Goal: Task Accomplishment & Management: Complete application form

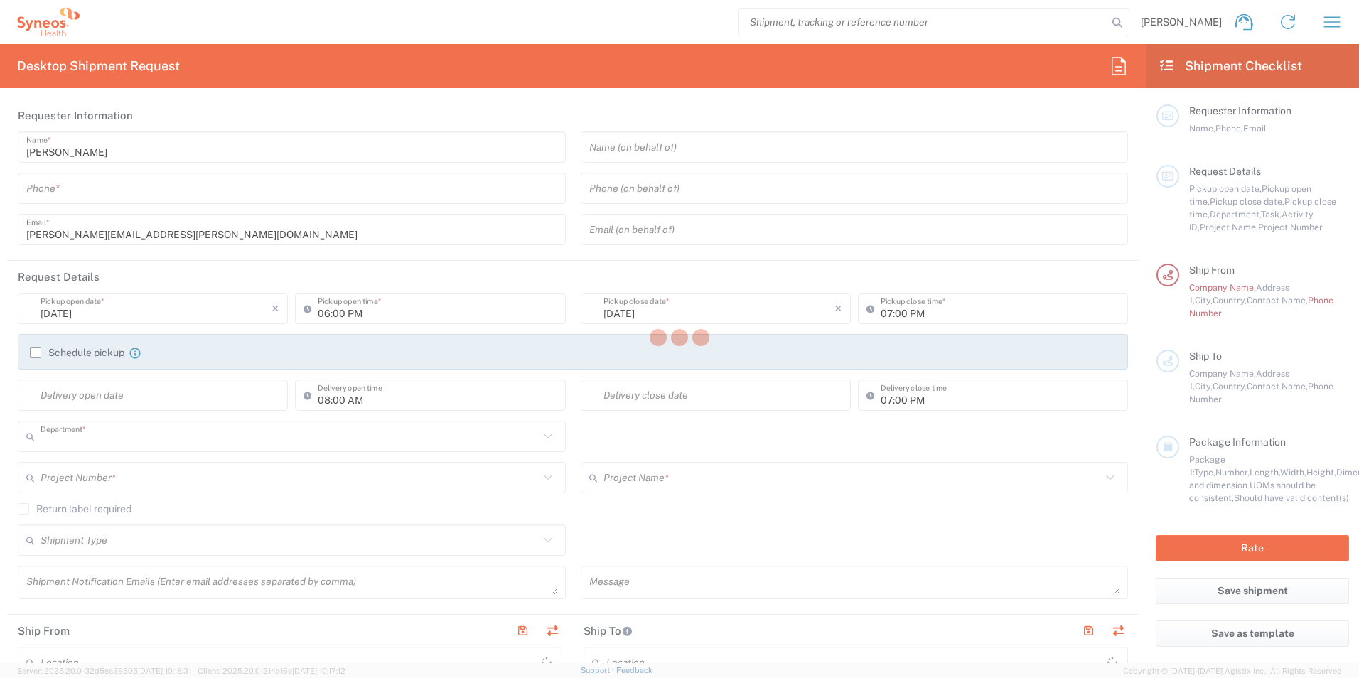
type input "3241"
type input "[GEOGRAPHIC_DATA]"
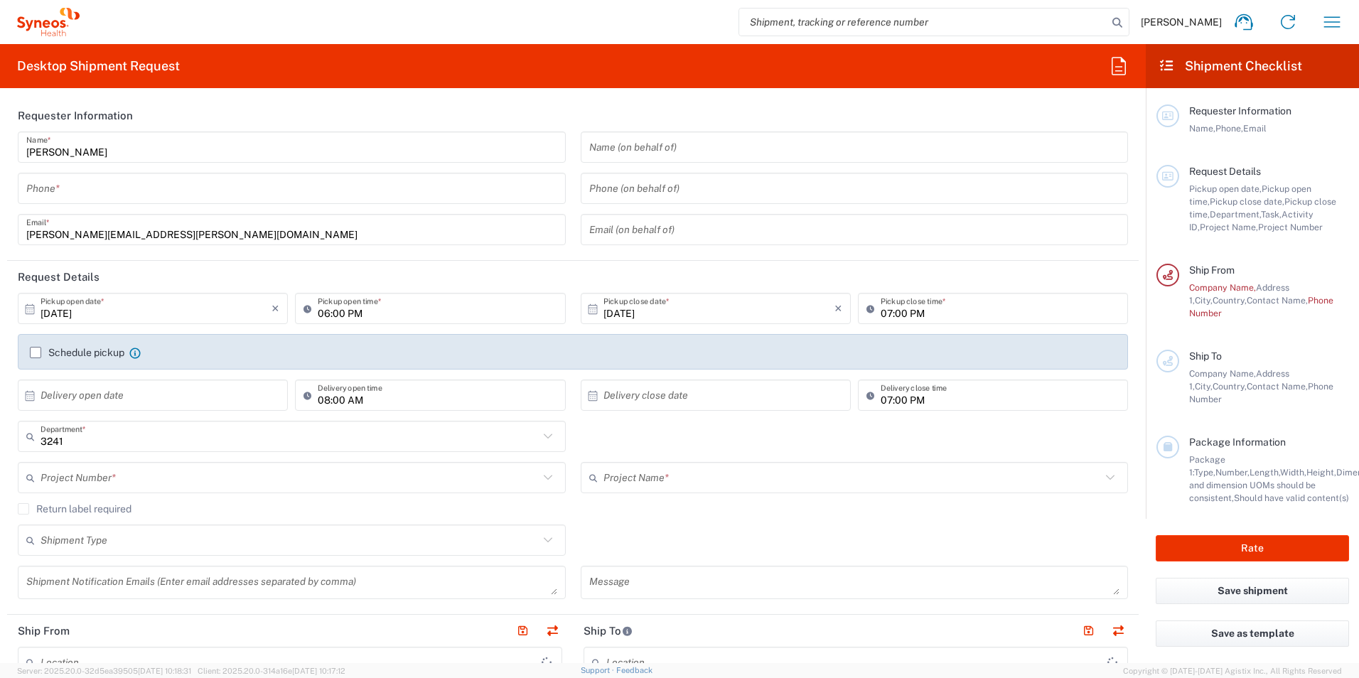
type input "Syneos Health UK Limited"
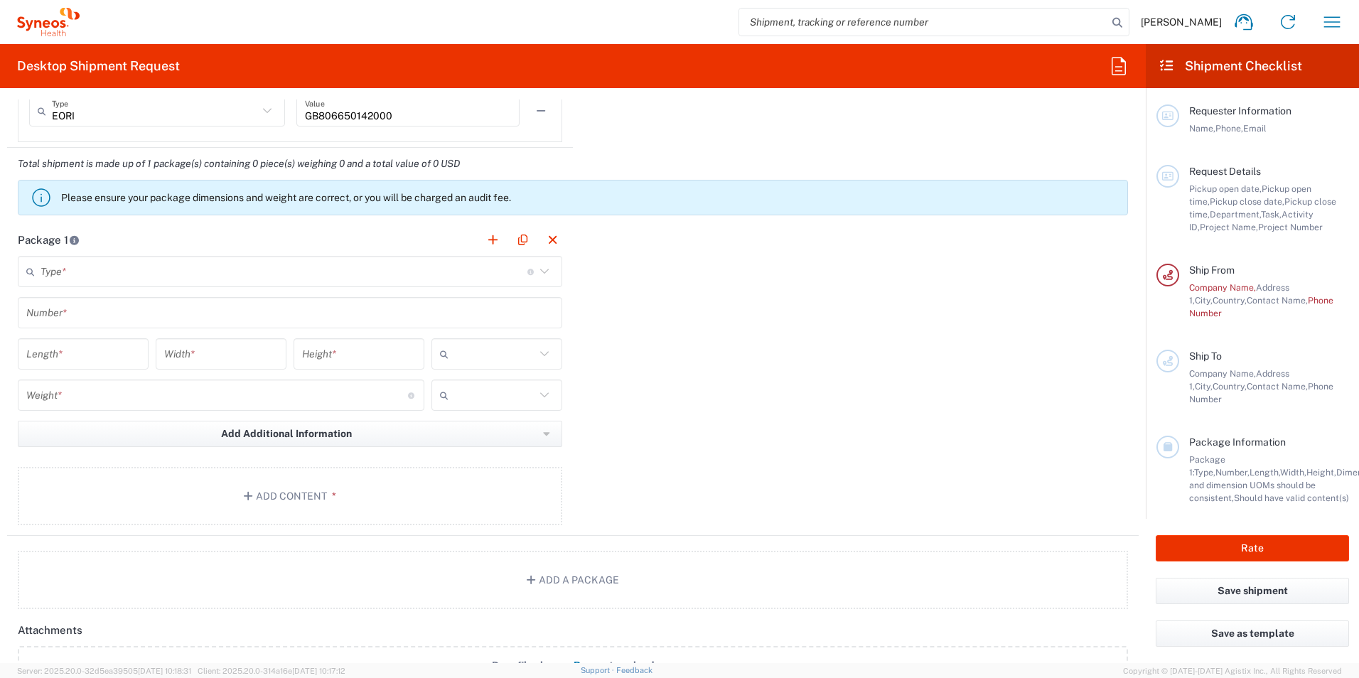
scroll to position [1280, 0]
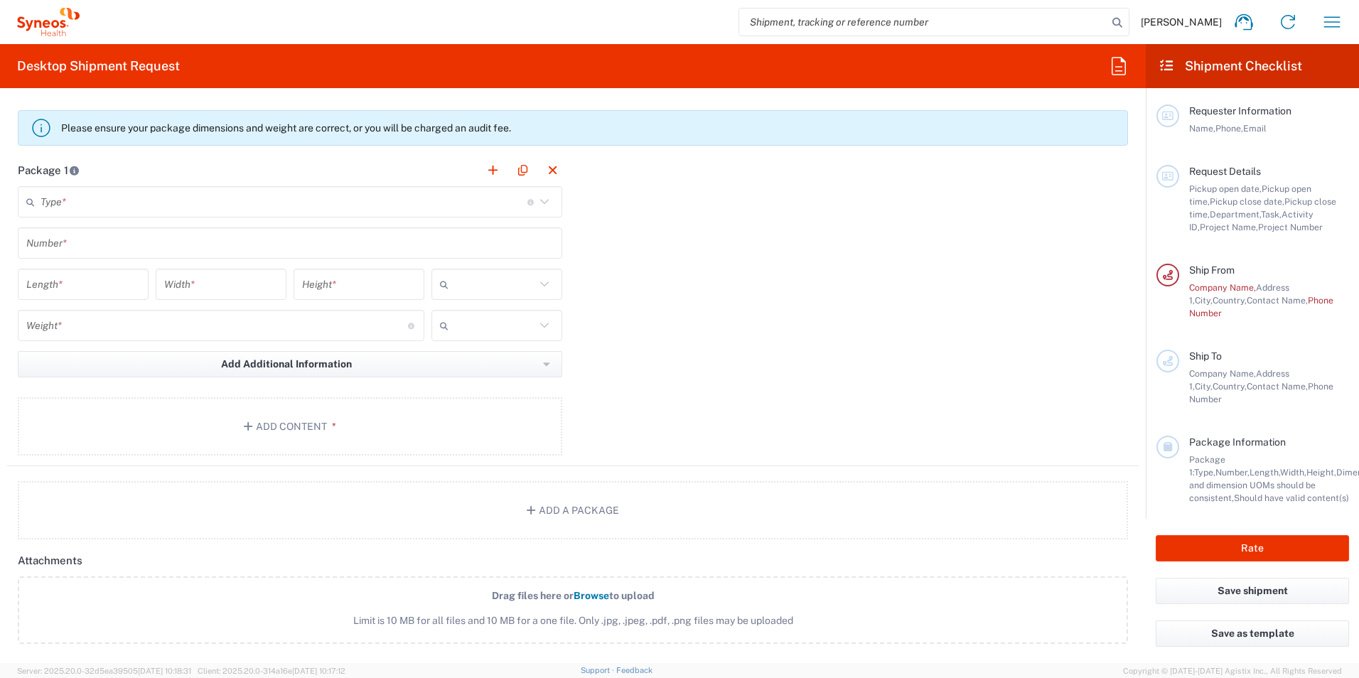
click at [117, 293] on input "number" at bounding box center [83, 284] width 114 height 25
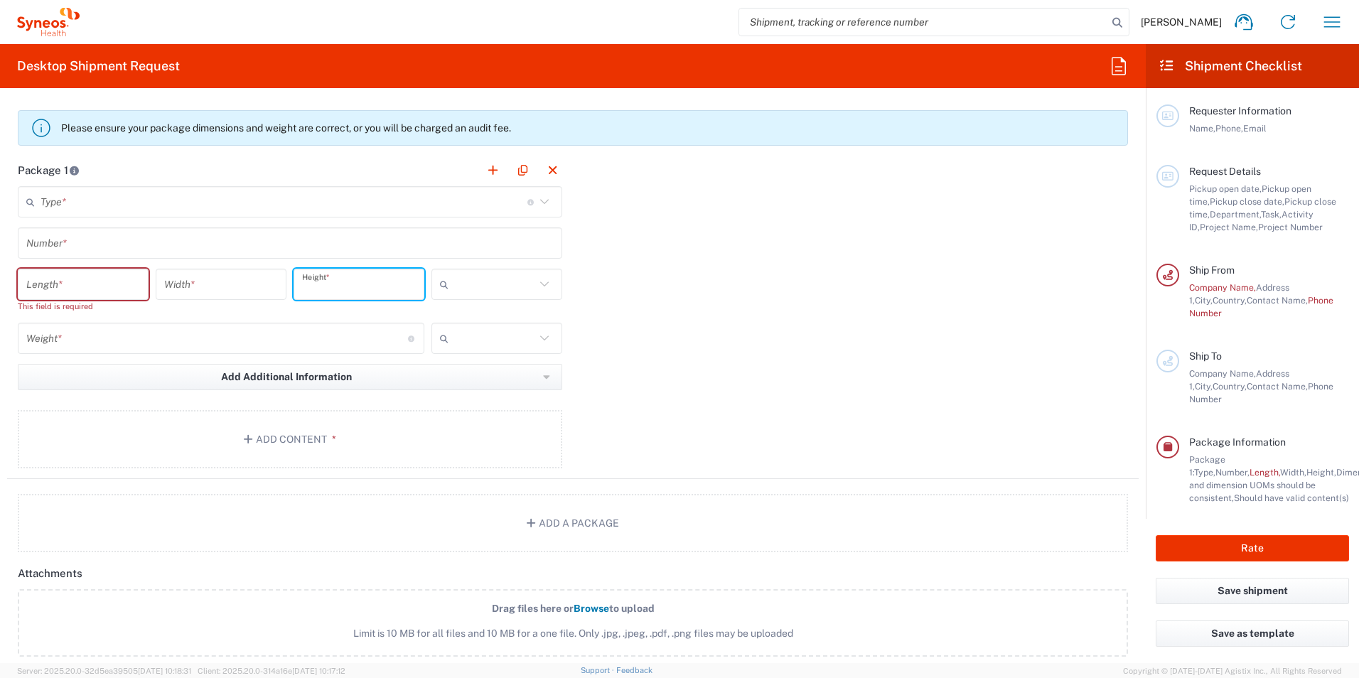
click at [390, 296] on input "number" at bounding box center [359, 284] width 114 height 25
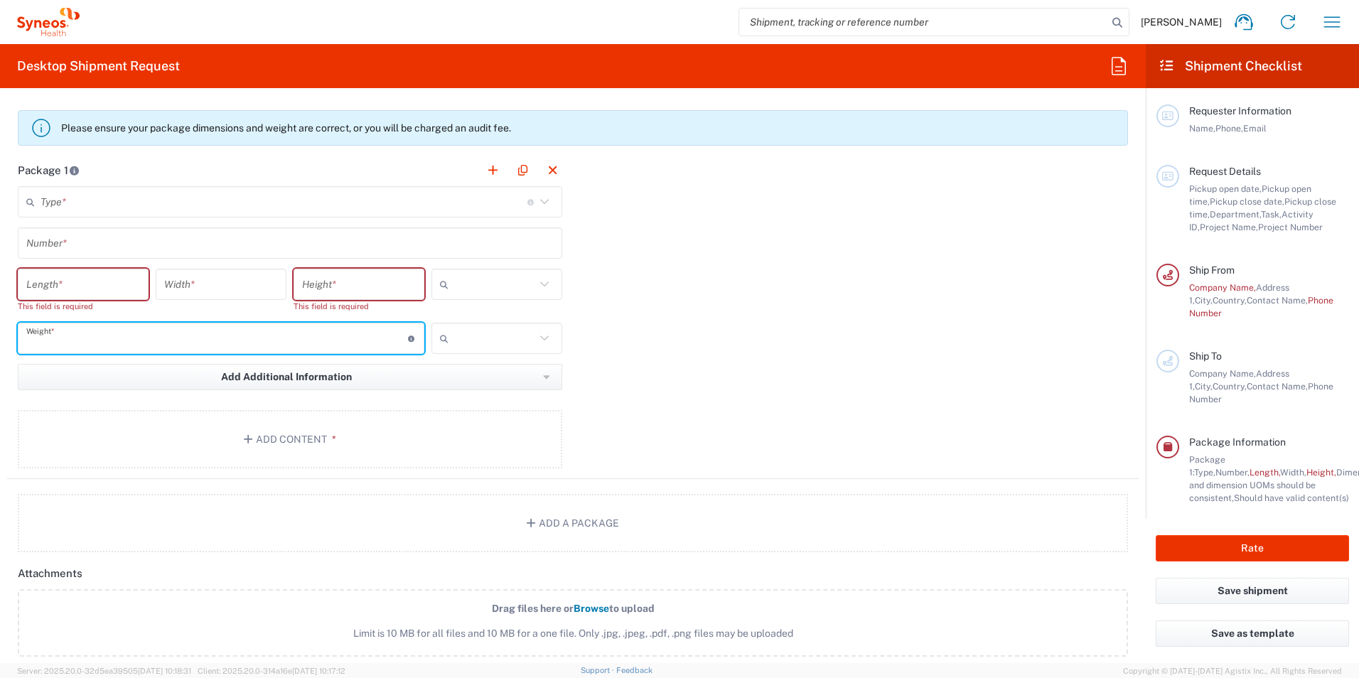
click at [367, 338] on input "number" at bounding box center [217, 338] width 382 height 25
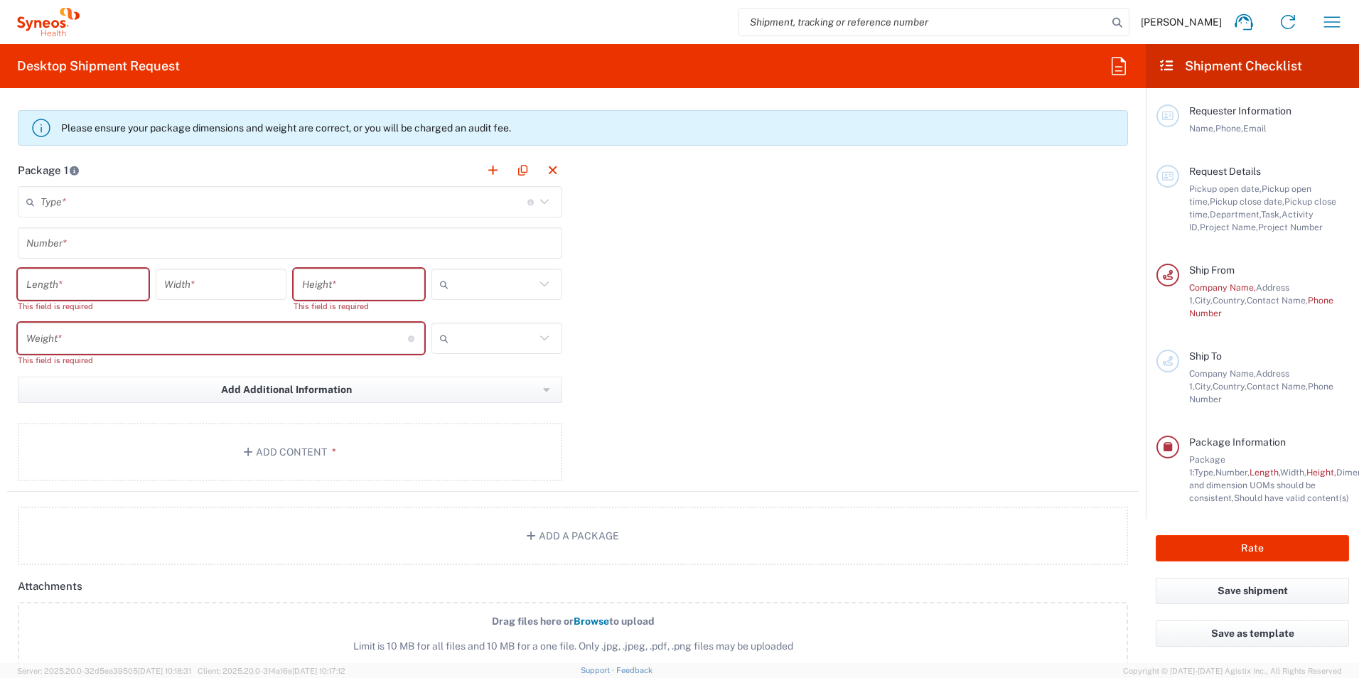
click at [547, 341] on icon at bounding box center [544, 338] width 18 height 18
click at [530, 335] on input "text" at bounding box center [494, 338] width 81 height 23
click at [491, 370] on span "kgs" at bounding box center [492, 369] width 127 height 22
drag, startPoint x: 534, startPoint y: 282, endPoint x: 543, endPoint y: 285, distance: 9.9
click at [536, 282] on icon at bounding box center [544, 284] width 18 height 18
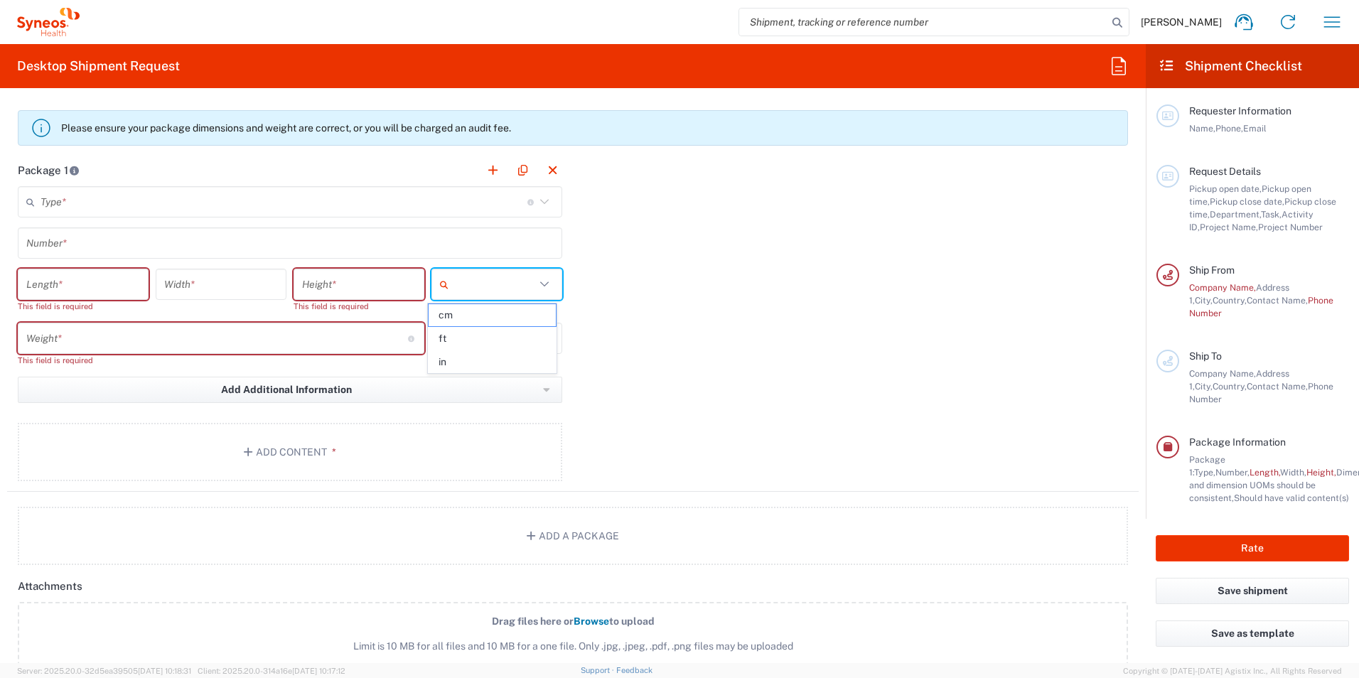
click at [655, 302] on div "Package 1 Type * Material used to package goods Envelope Large Box Medium Box P…" at bounding box center [573, 323] width 1132 height 338
type input "kgs"
click at [464, 334] on input "kgs" at bounding box center [494, 338] width 81 height 23
click at [300, 334] on input "number" at bounding box center [217, 338] width 382 height 25
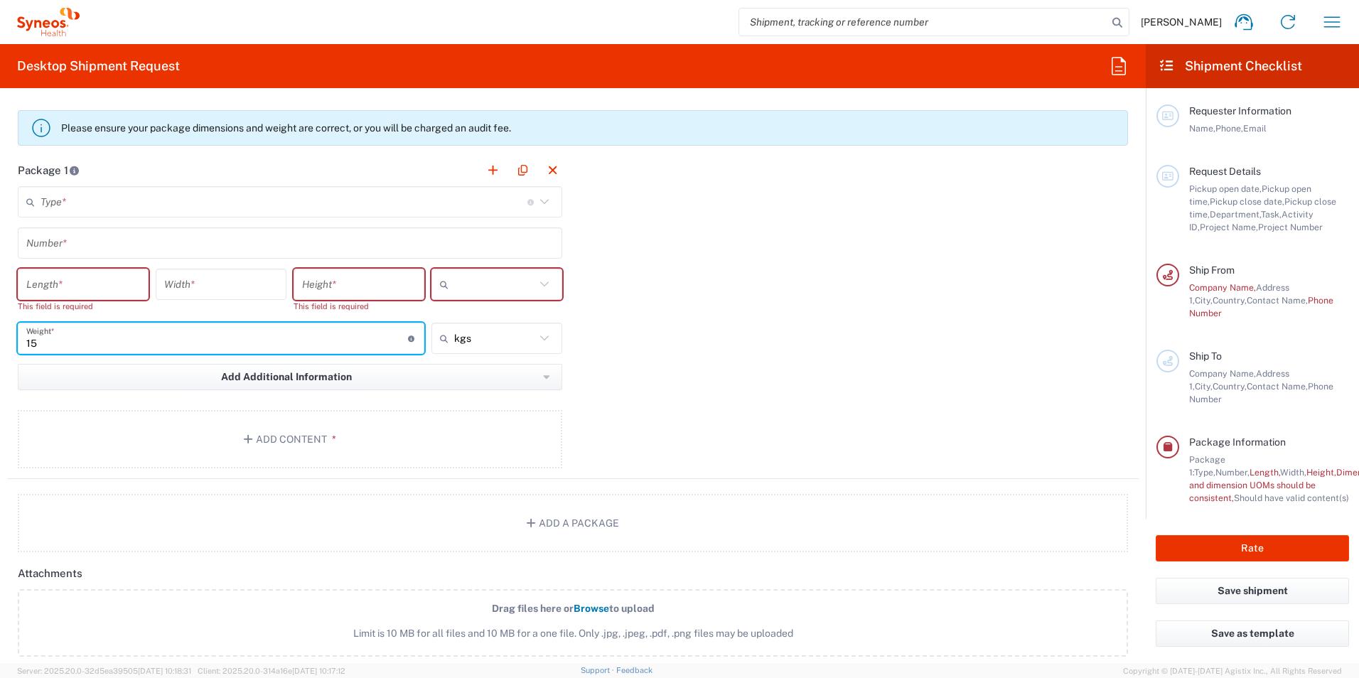
type input "15"
click at [663, 342] on div "Package 1 Type * Material used to package goods Envelope Large Box Medium Box P…" at bounding box center [573, 316] width 1132 height 325
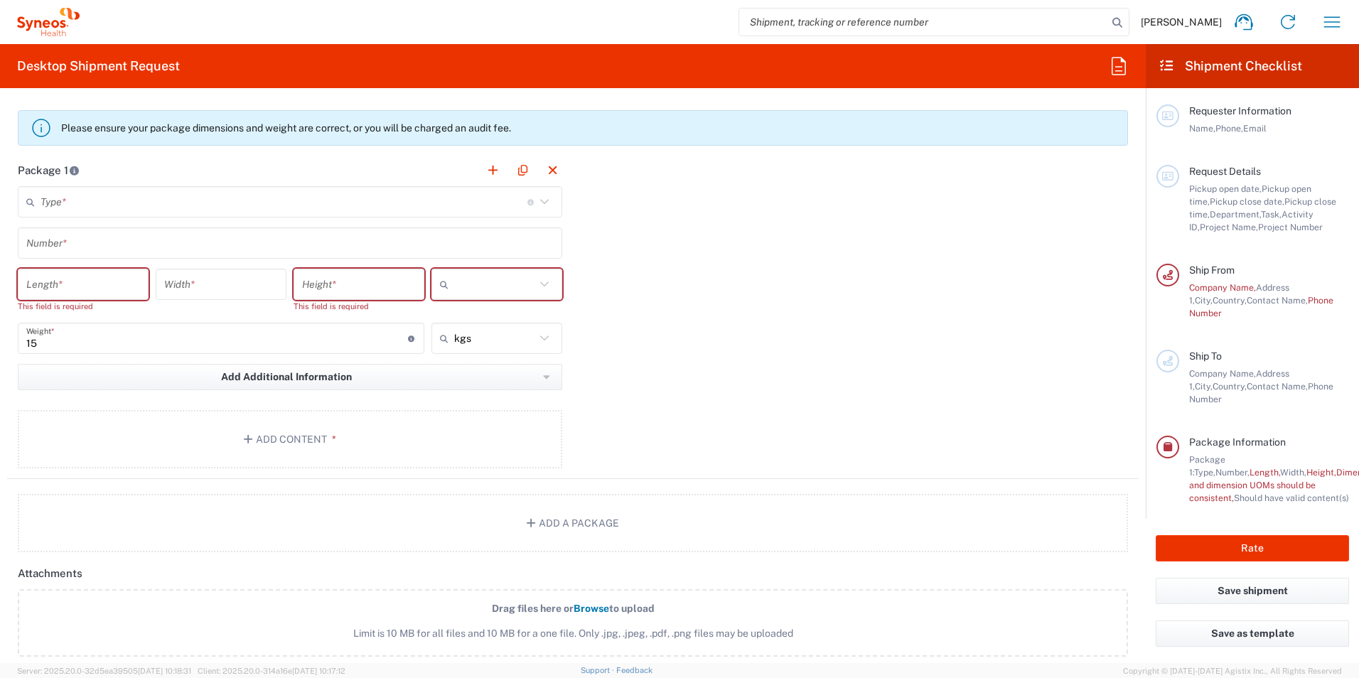
click at [91, 280] on input "number" at bounding box center [83, 284] width 114 height 25
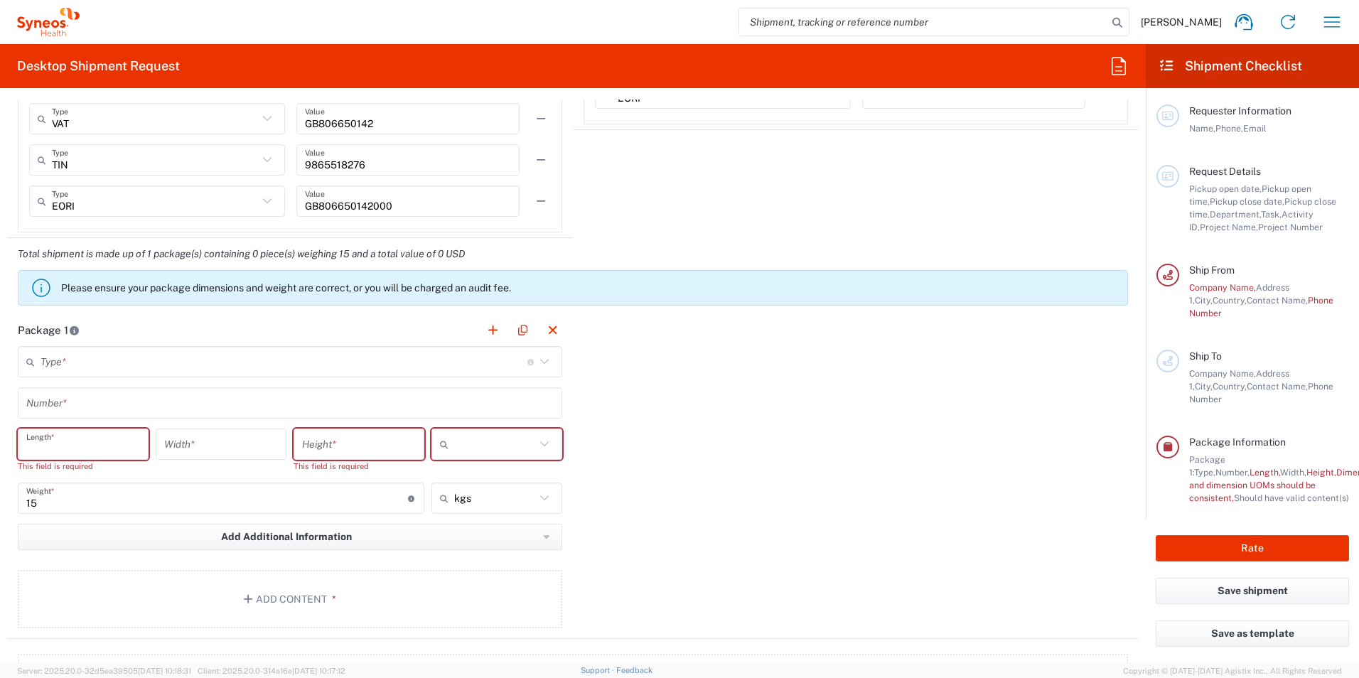
scroll to position [1138, 0]
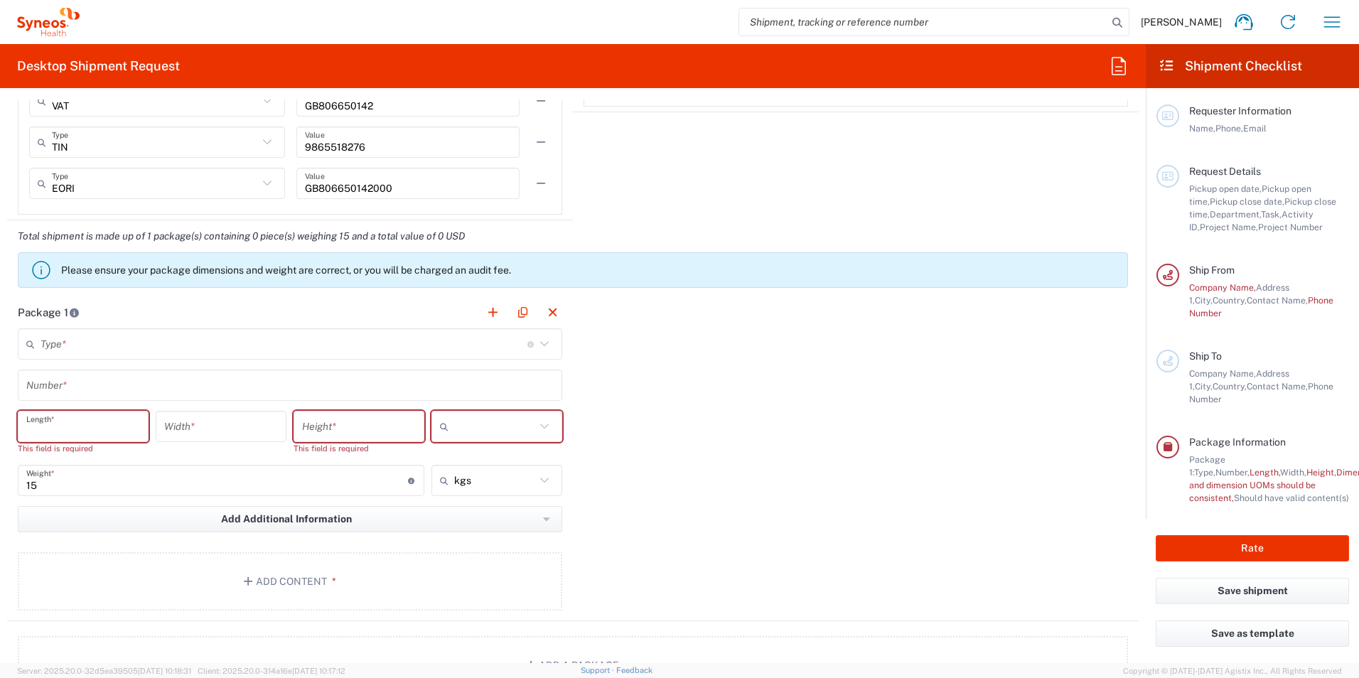
click at [95, 424] on input "number" at bounding box center [83, 427] width 114 height 25
click at [545, 432] on icon at bounding box center [544, 426] width 18 height 18
click at [535, 424] on icon at bounding box center [544, 426] width 18 height 18
click at [479, 460] on span "cm" at bounding box center [492, 458] width 127 height 22
type input "cm"
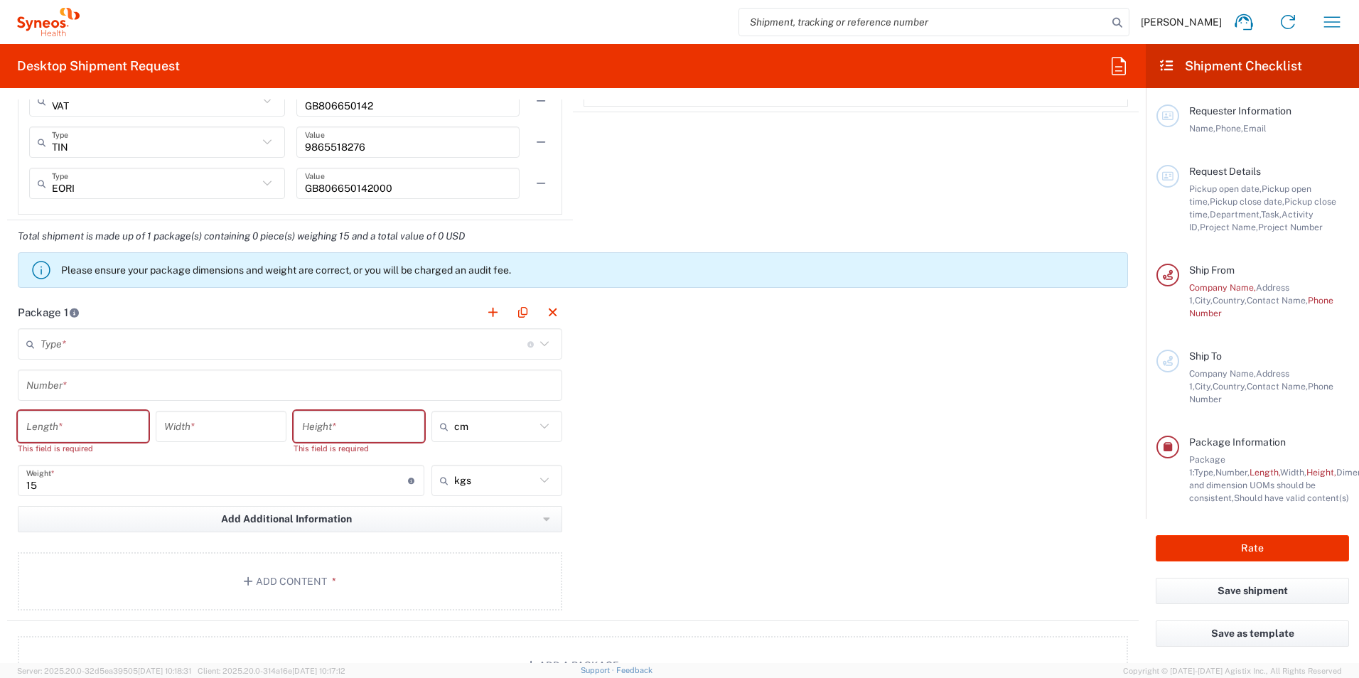
drag, startPoint x: 95, startPoint y: 432, endPoint x: 101, endPoint y: 427, distance: 7.7
click at [94, 432] on input "number" at bounding box center [83, 427] width 114 height 25
type input "60"
click at [359, 431] on input "number" at bounding box center [359, 427] width 114 height 25
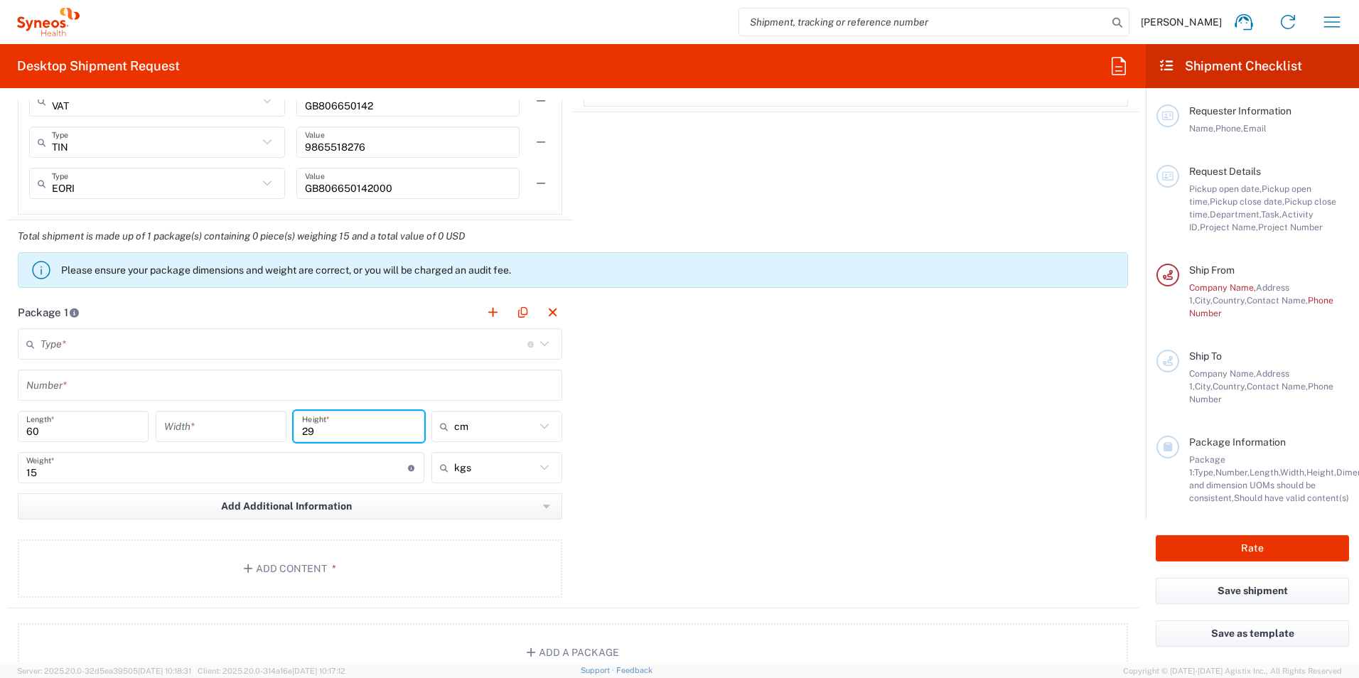
type input "29"
click at [242, 425] on input "number" at bounding box center [221, 427] width 114 height 25
type input "41"
click at [632, 437] on div "Package 1 Type * Material used to package goods Envelope Large Box Medium Box P…" at bounding box center [573, 452] width 1132 height 312
click at [540, 340] on icon at bounding box center [544, 344] width 18 height 18
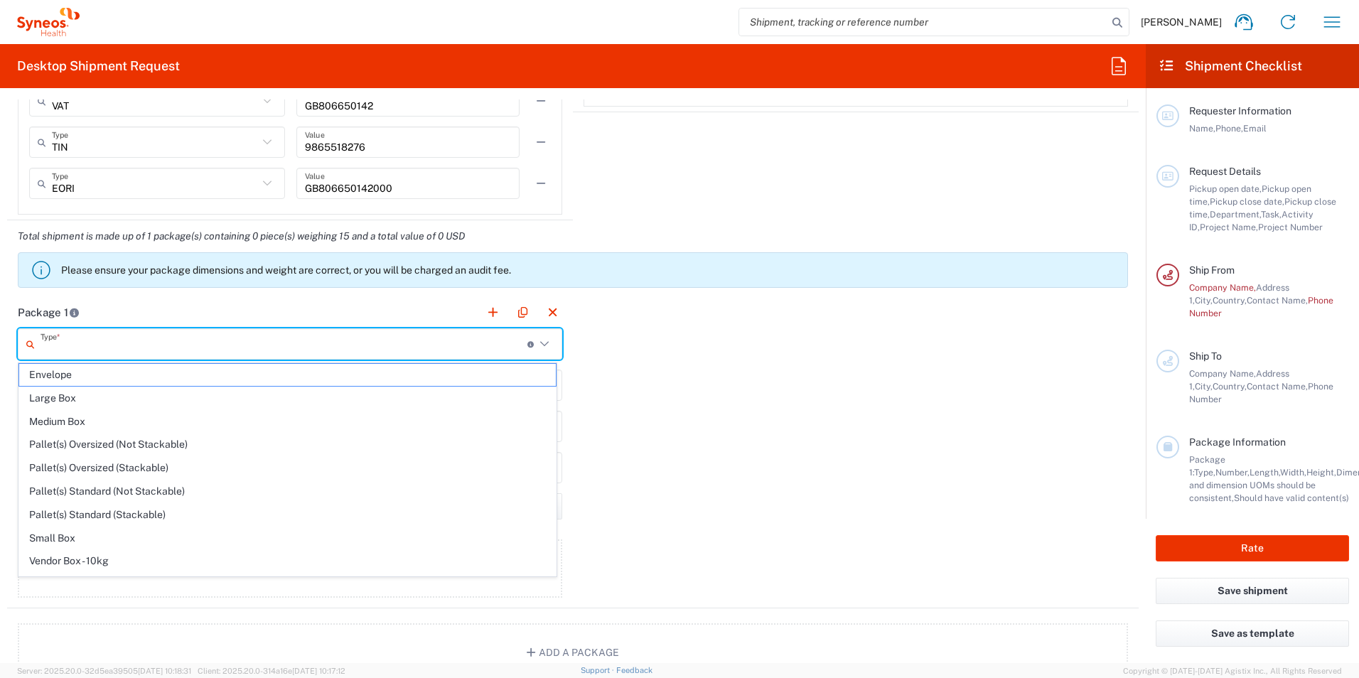
click at [351, 342] on input "text" at bounding box center [284, 344] width 487 height 25
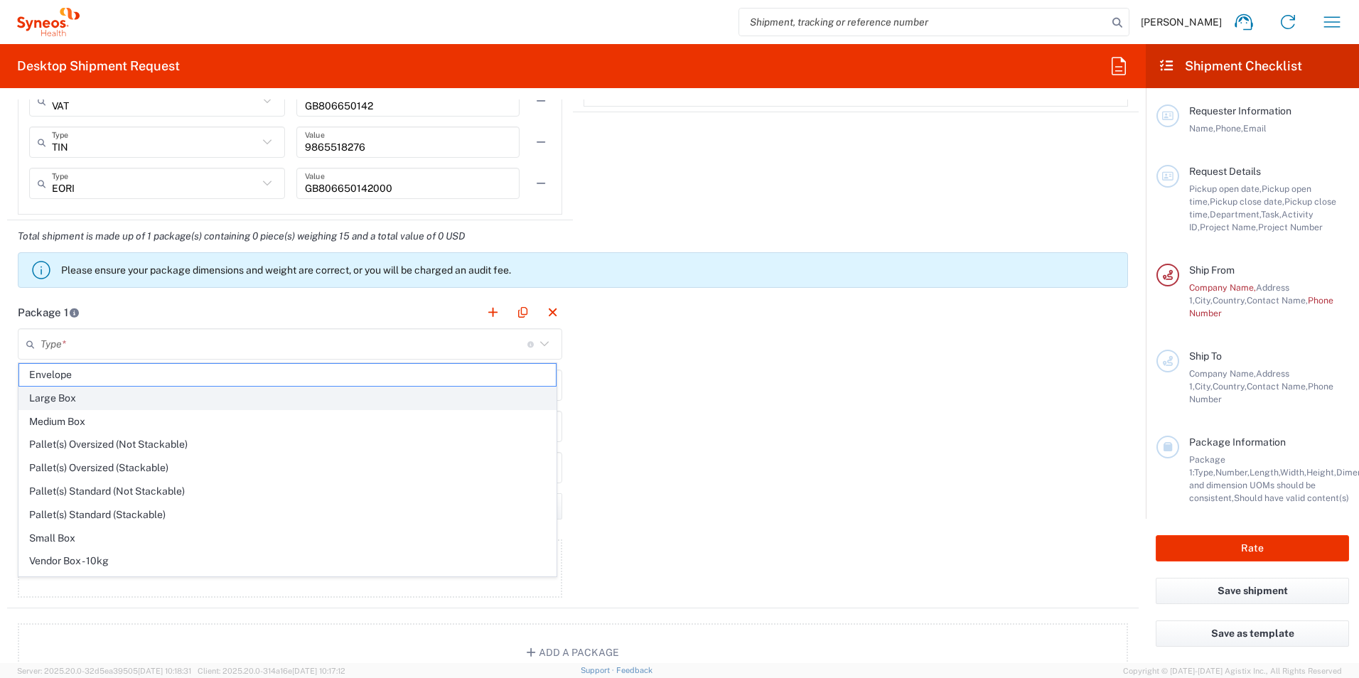
click at [216, 403] on span "Large Box" at bounding box center [287, 398] width 537 height 22
type input "Large Box"
type input "44.45"
type input "31.75"
type input "7.62"
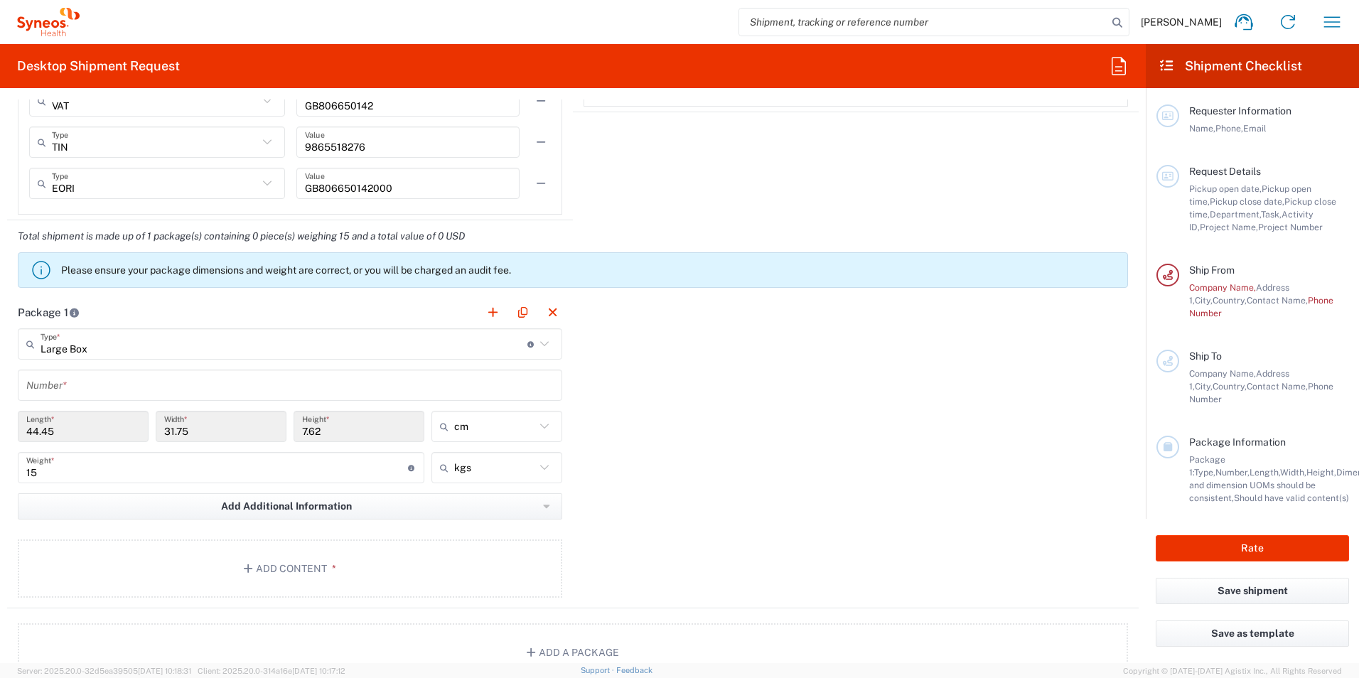
click at [201, 375] on input "text" at bounding box center [290, 385] width 528 height 25
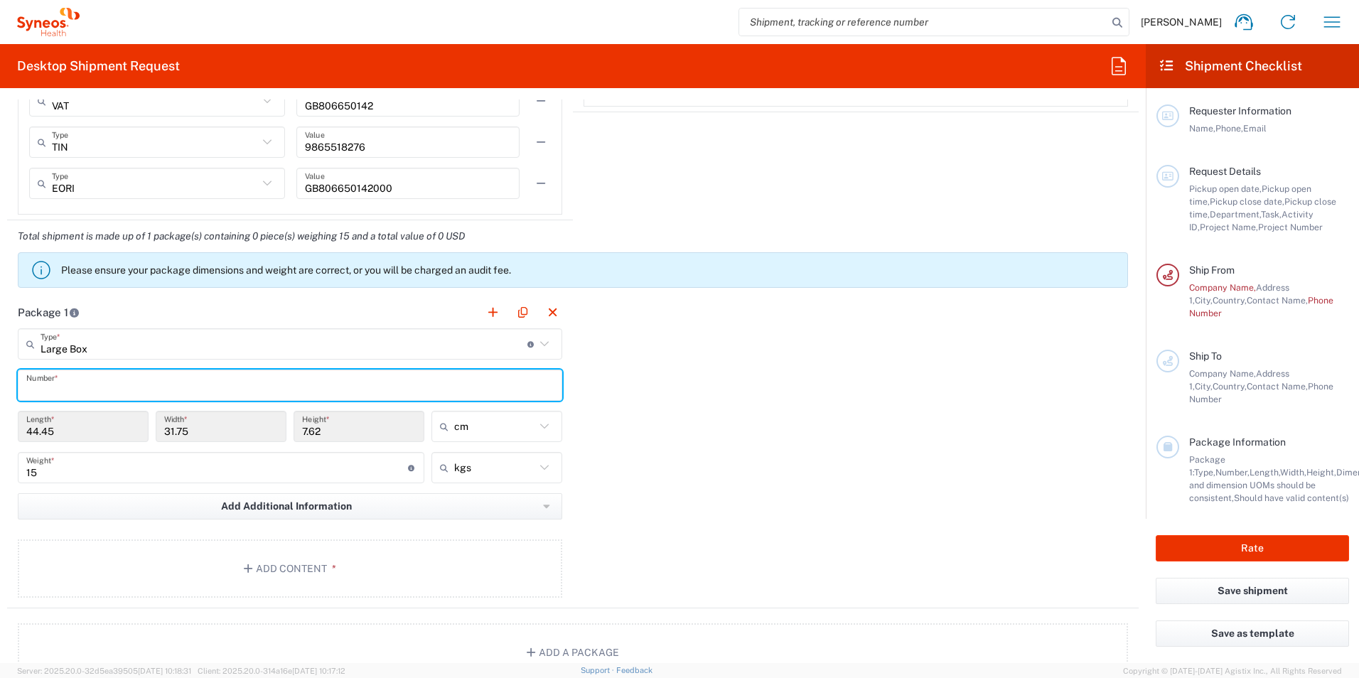
click at [199, 376] on input "text" at bounding box center [290, 385] width 528 height 25
click at [626, 387] on div "Package 1 Large Box Type * Material used to package goods Envelope Large Box Me…" at bounding box center [573, 452] width 1132 height 312
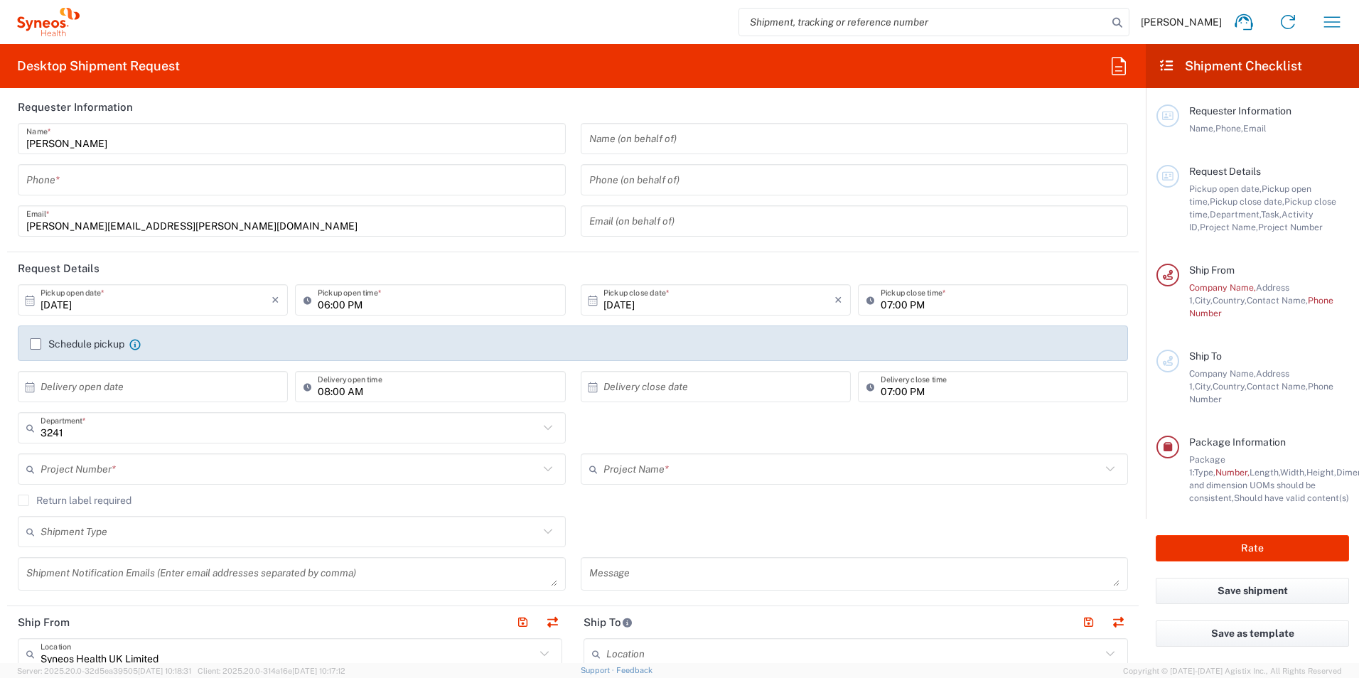
scroll to position [0, 0]
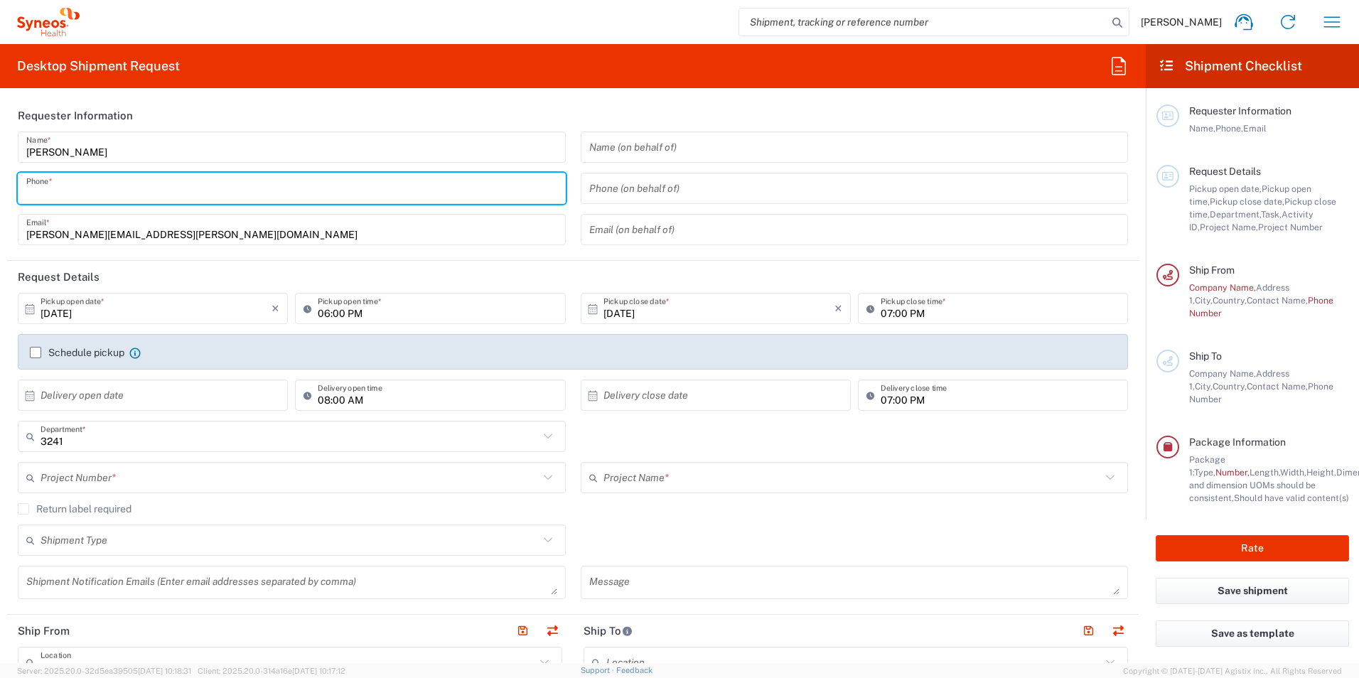
click at [87, 190] on input "tel" at bounding box center [291, 188] width 531 height 25
type input "07804622742"
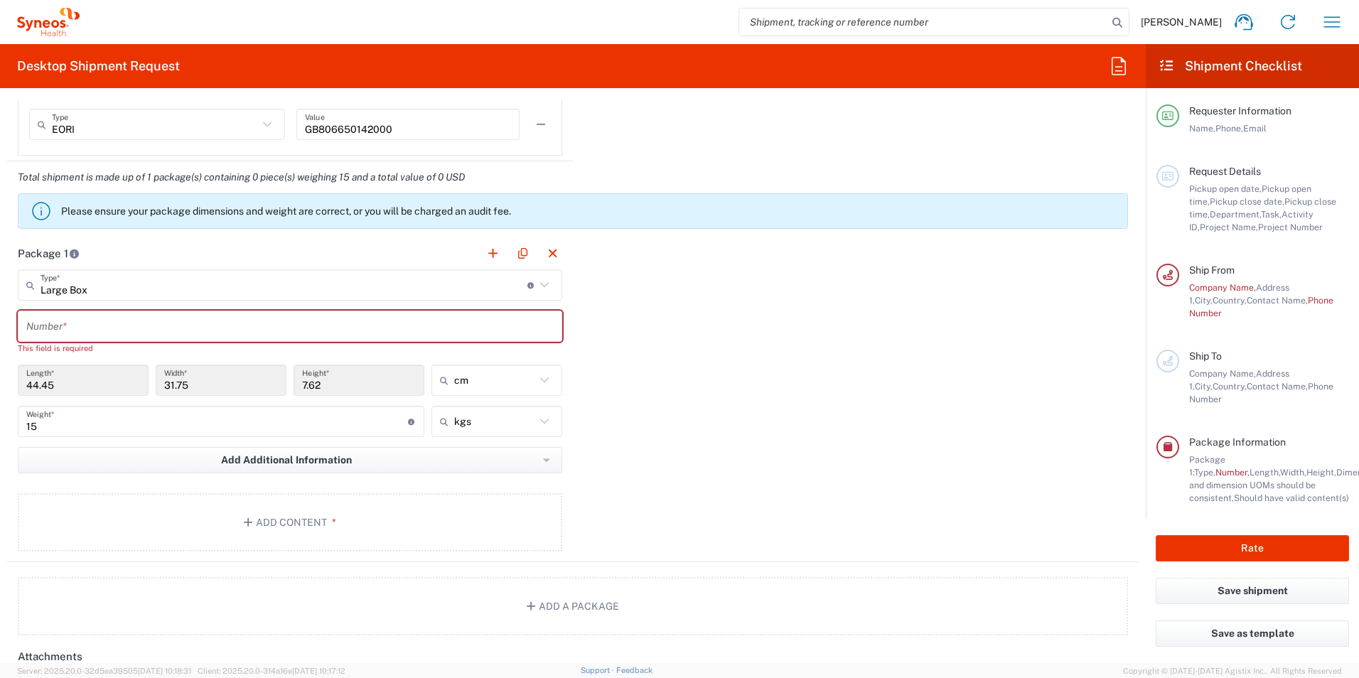
scroll to position [1209, 0]
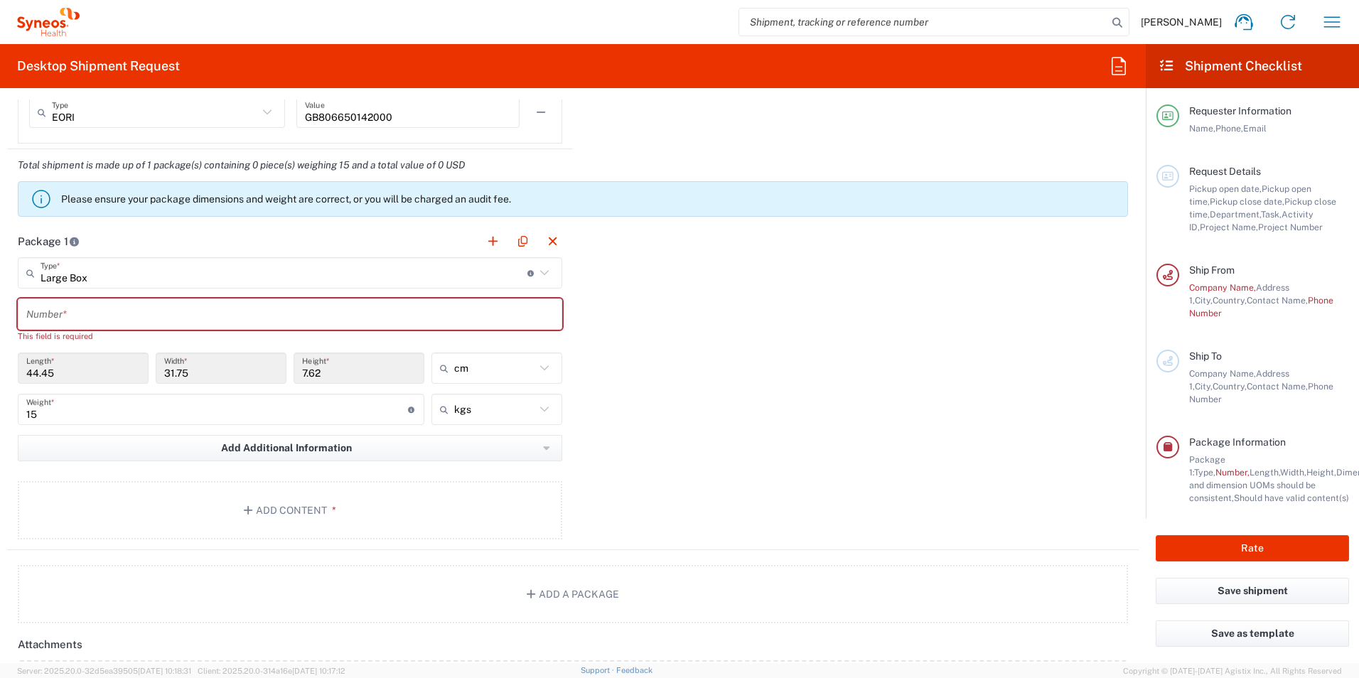
click at [74, 325] on input "text" at bounding box center [290, 314] width 528 height 25
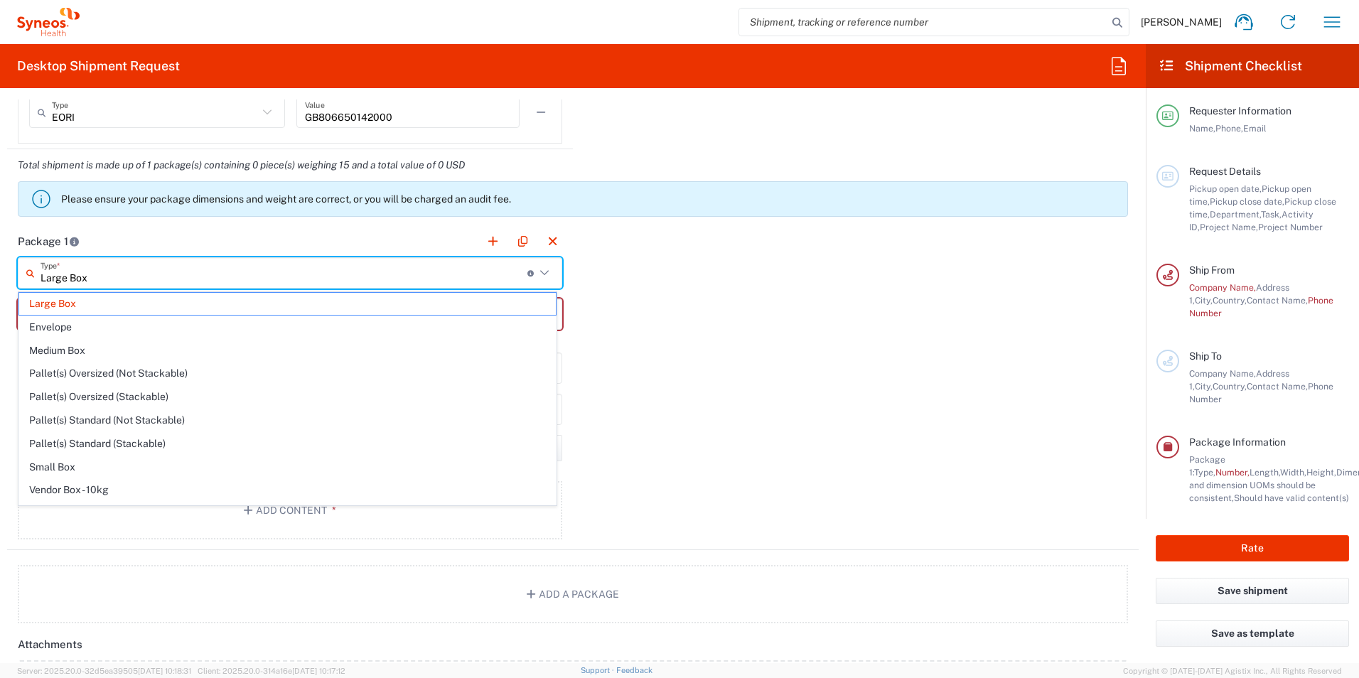
click at [144, 266] on input "Large Box" at bounding box center [284, 273] width 487 height 25
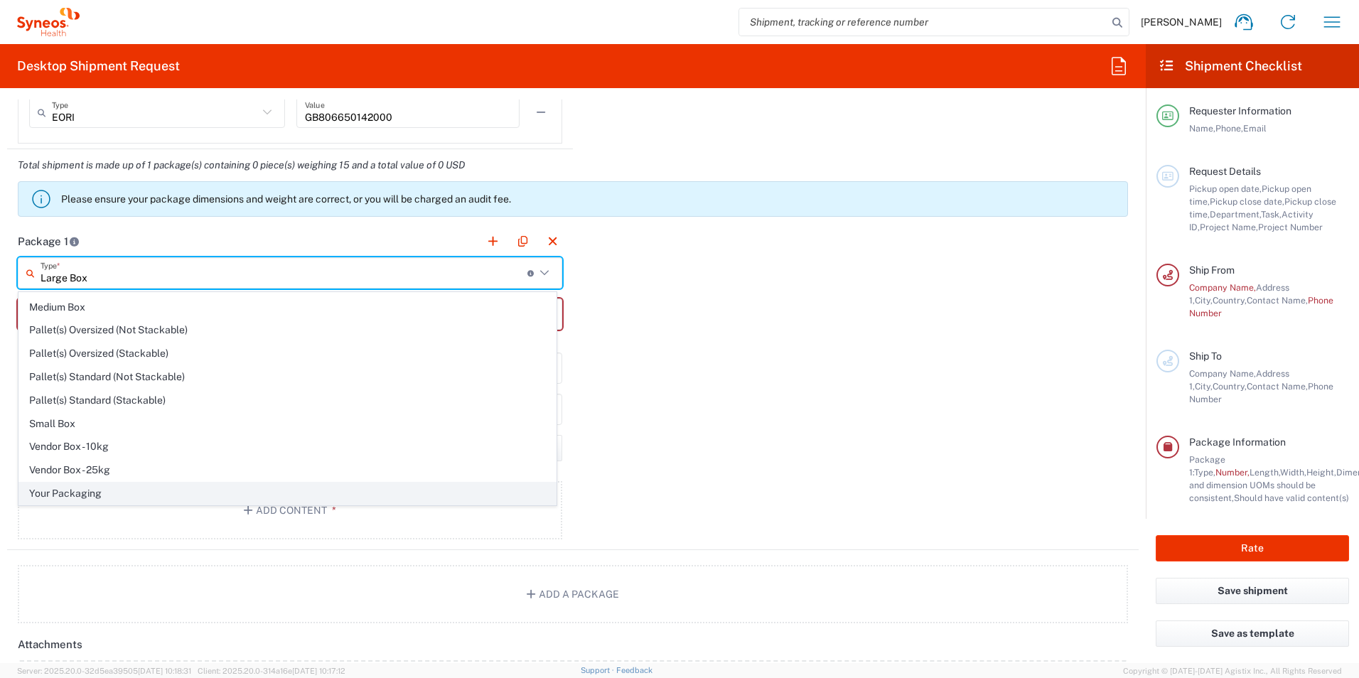
click at [199, 490] on span "Your Packaging" at bounding box center [287, 494] width 537 height 22
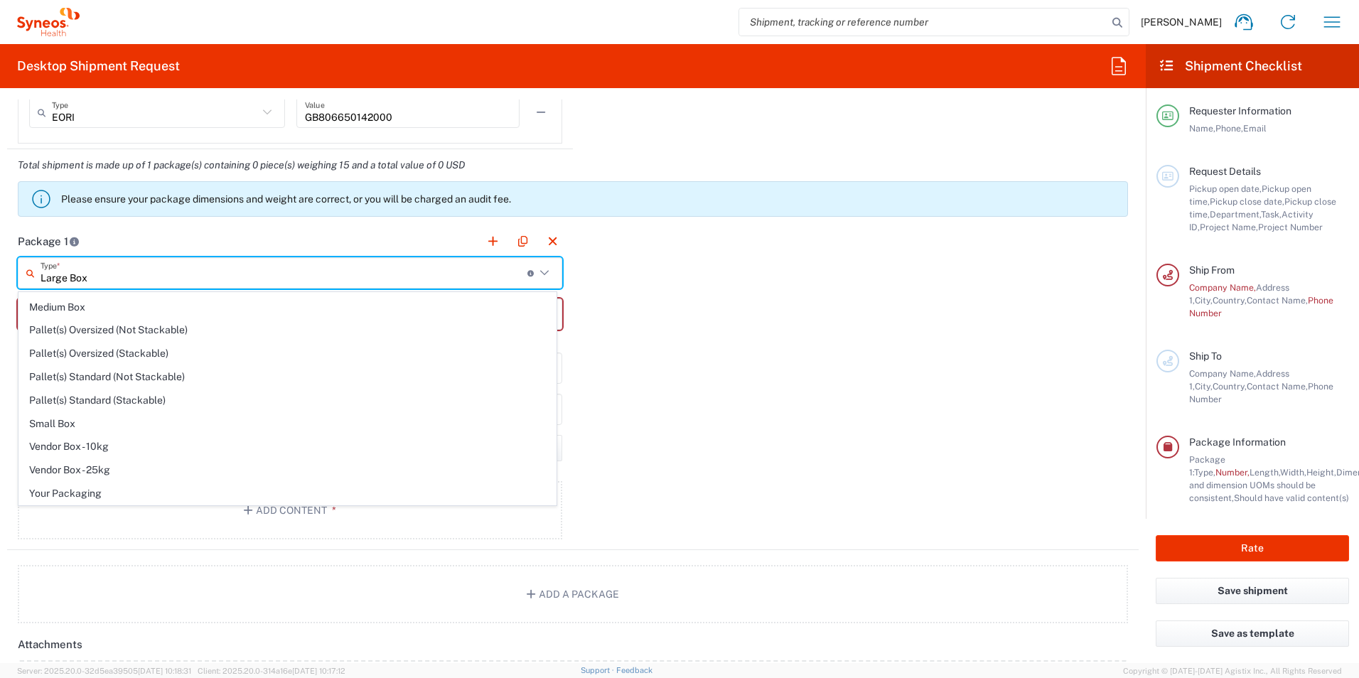
type input "Your Packaging"
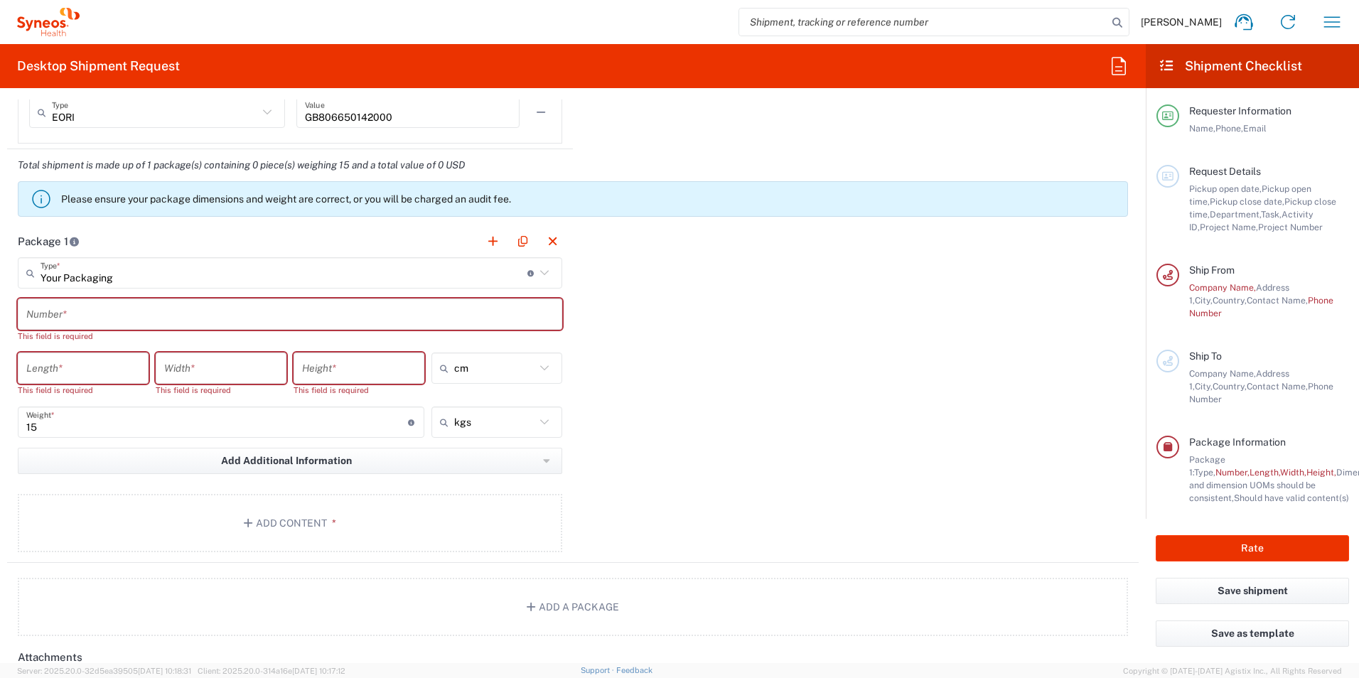
click at [139, 311] on input "text" at bounding box center [290, 314] width 528 height 25
click at [105, 371] on input "number" at bounding box center [83, 368] width 114 height 25
click at [233, 368] on input "number" at bounding box center [221, 368] width 114 height 25
click at [373, 370] on input "number" at bounding box center [359, 368] width 114 height 25
click at [540, 277] on icon at bounding box center [544, 273] width 18 height 18
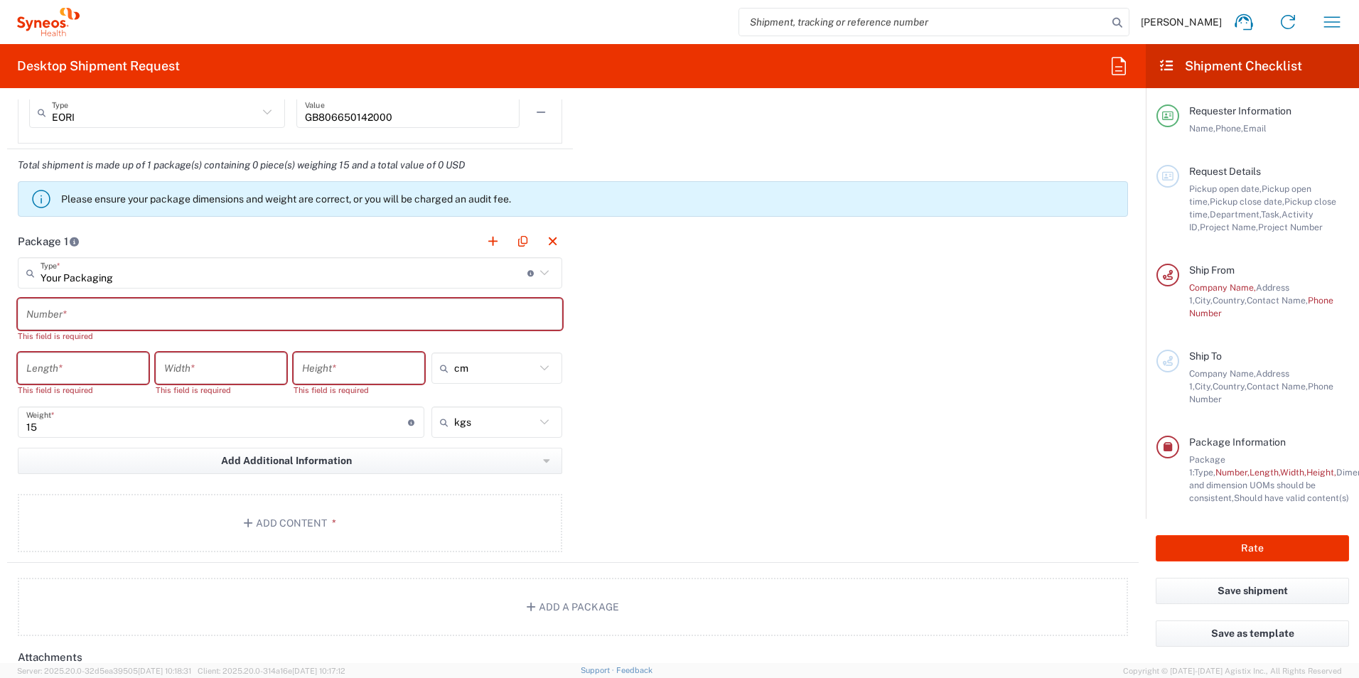
type input "Your Packaging"
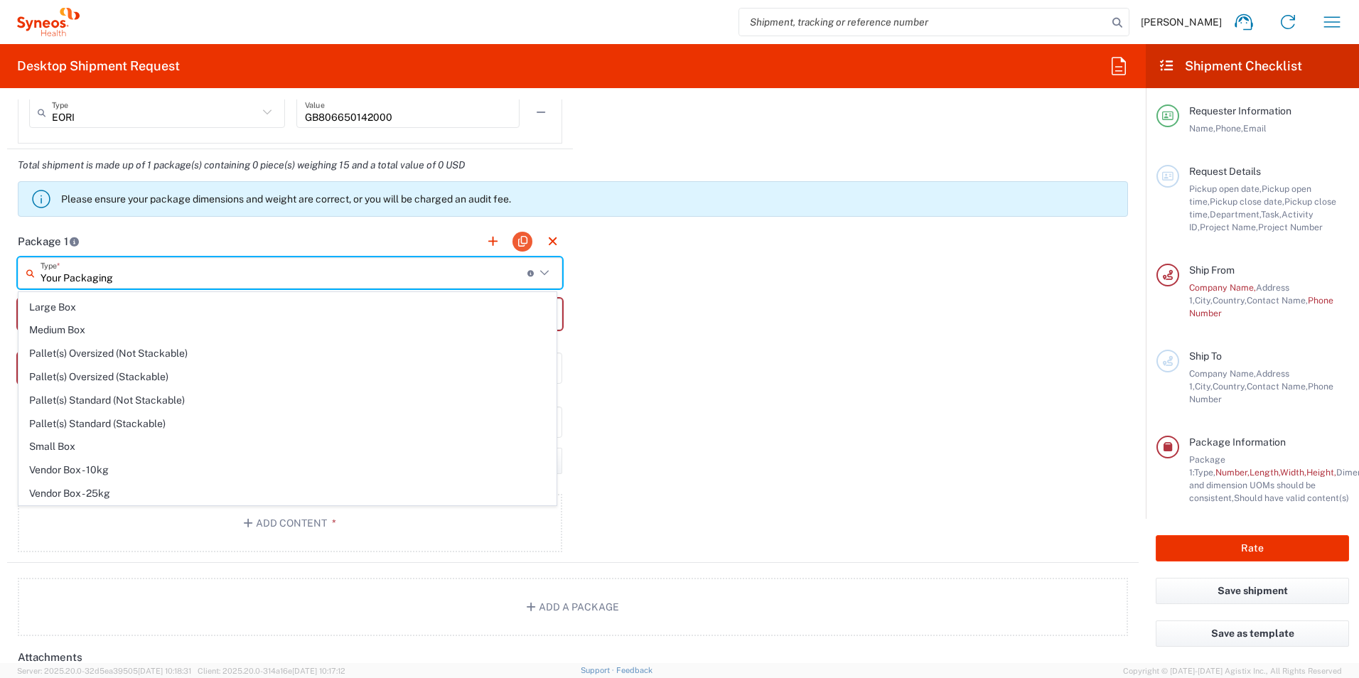
scroll to position [0, 0]
drag, startPoint x: 701, startPoint y: 254, endPoint x: 427, endPoint y: 537, distance: 394.2
click at [702, 255] on div "Package 1 Your Packaging Type * Material used to package goods Your Packaging E…" at bounding box center [573, 394] width 1132 height 338
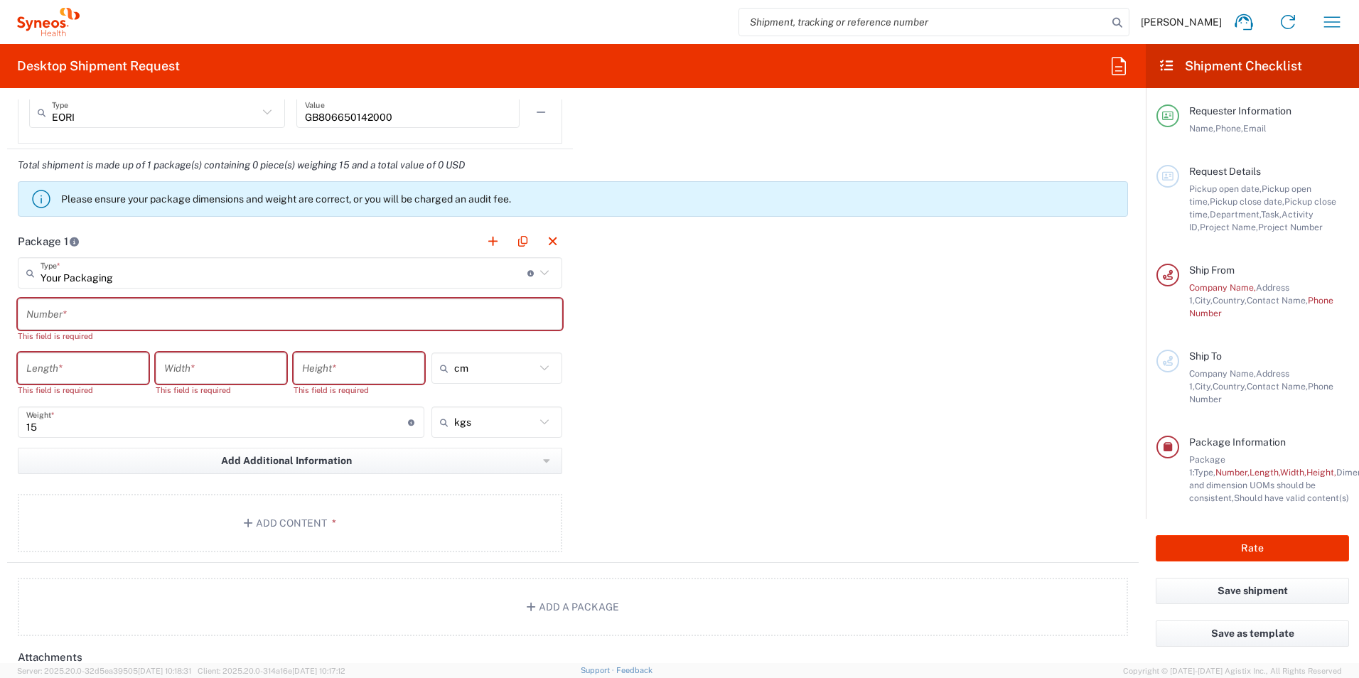
click at [726, 456] on div "Package 1 Your Packaging Type * Material used to package goods Your Packaging E…" at bounding box center [573, 394] width 1132 height 338
click at [156, 309] on input "text" at bounding box center [290, 314] width 528 height 25
click at [540, 269] on icon at bounding box center [544, 273] width 18 height 18
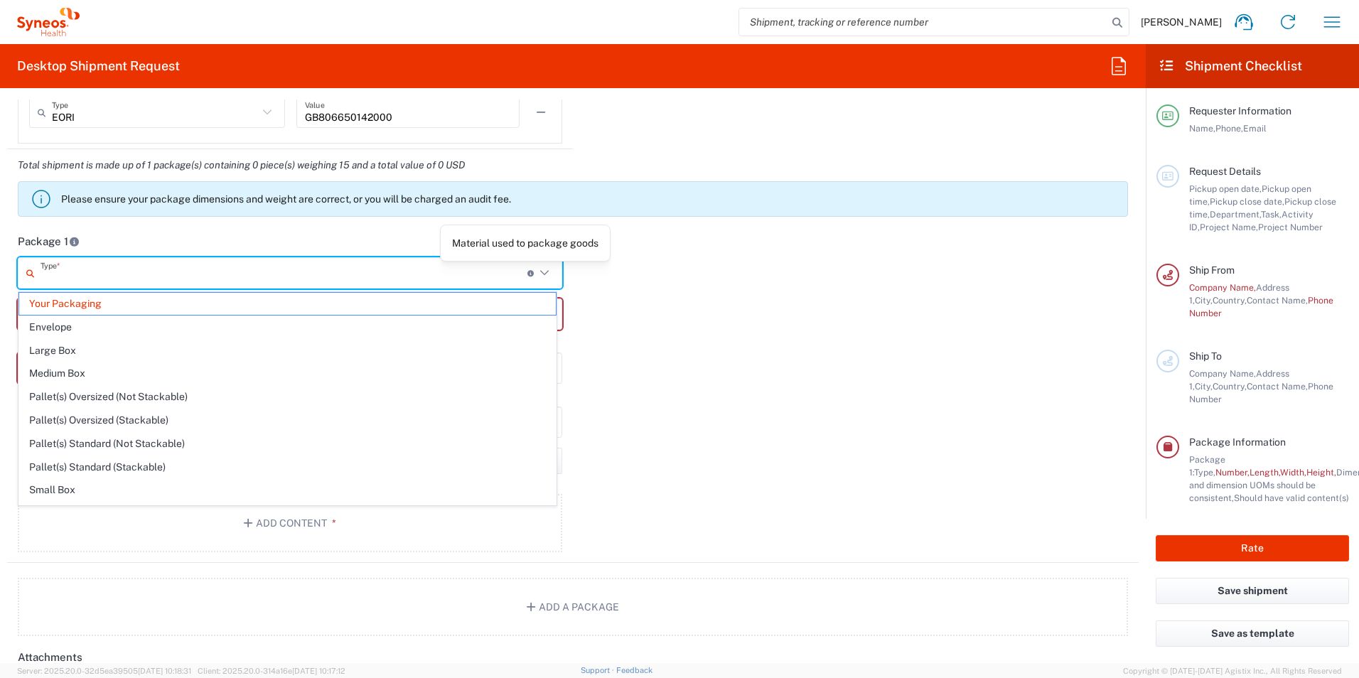
click at [443, 272] on input "text" at bounding box center [284, 273] width 487 height 25
click at [180, 350] on span "Large Box" at bounding box center [287, 351] width 537 height 22
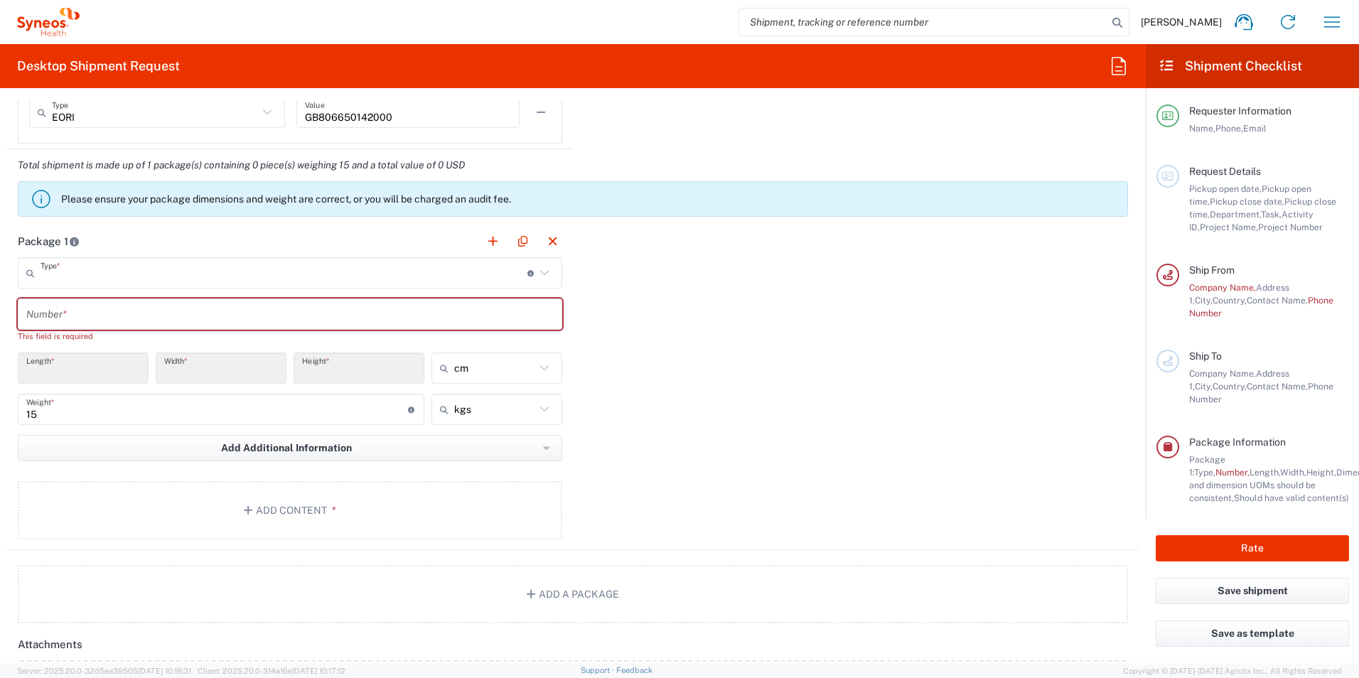
type input "Large Box"
type input "44.45"
type input "31.75"
type input "7.62"
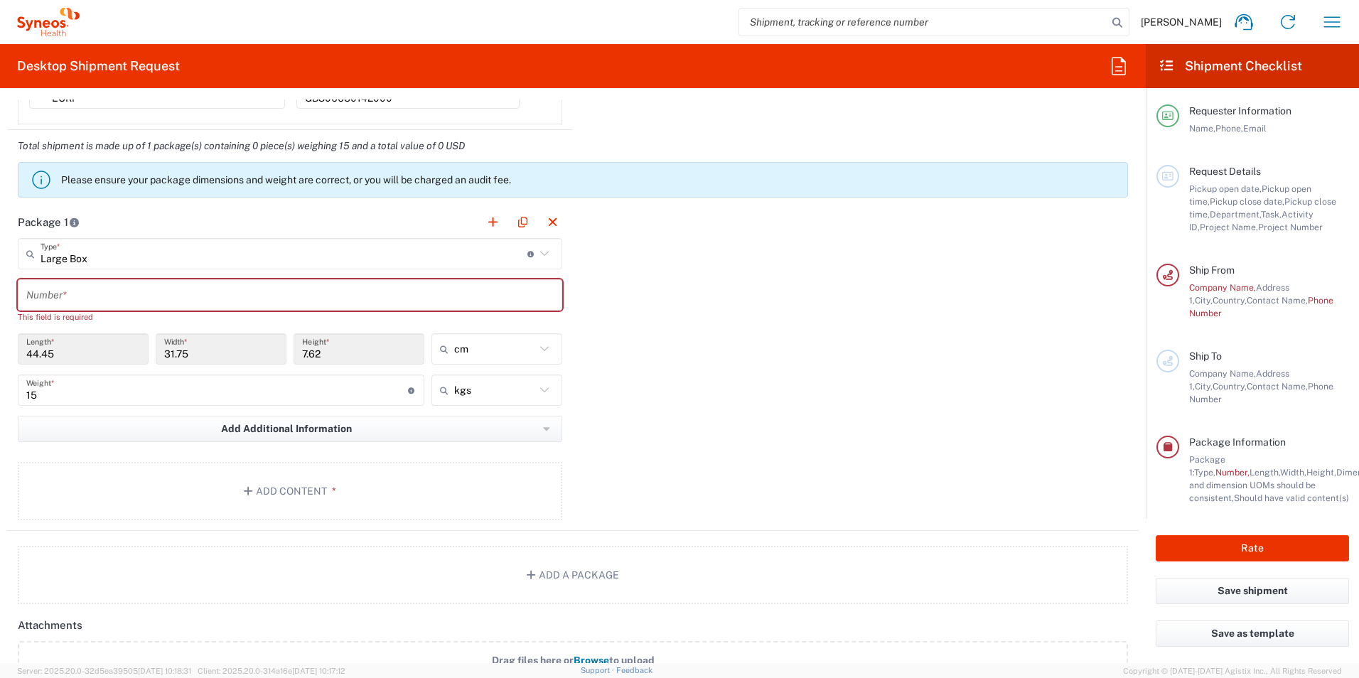
scroll to position [1209, 0]
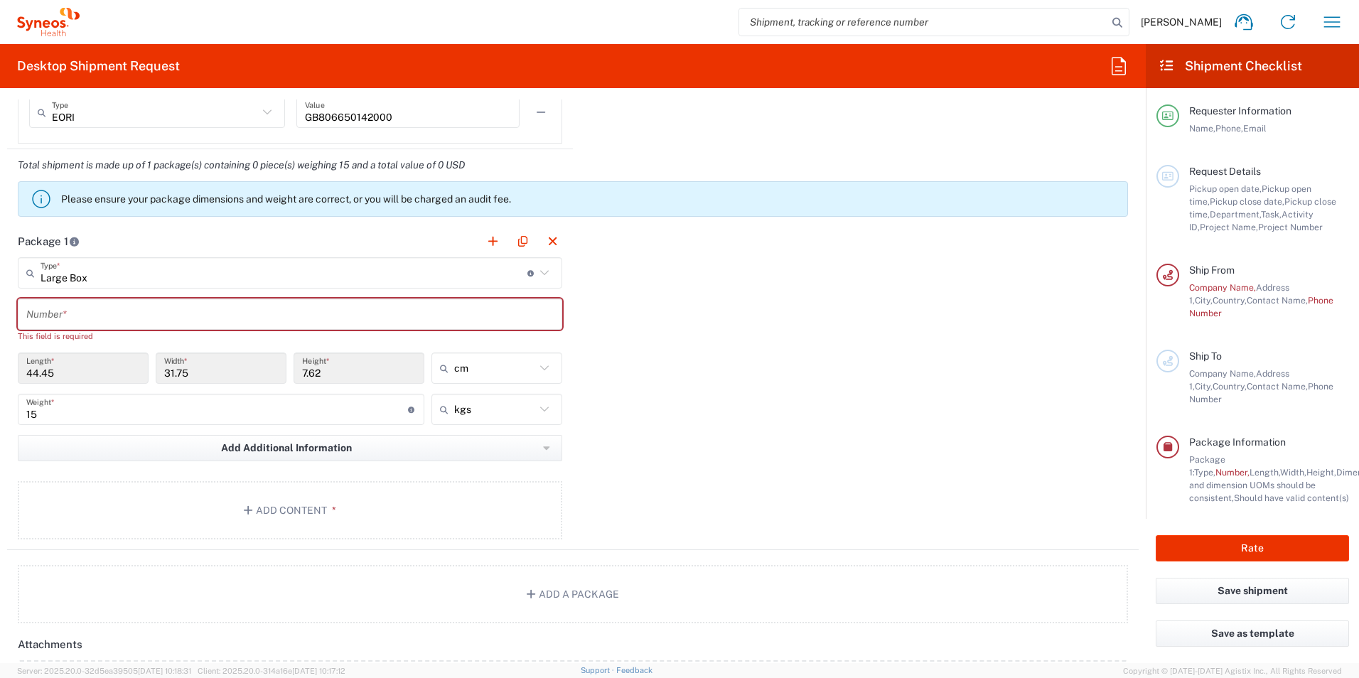
click at [539, 274] on icon at bounding box center [544, 273] width 18 height 18
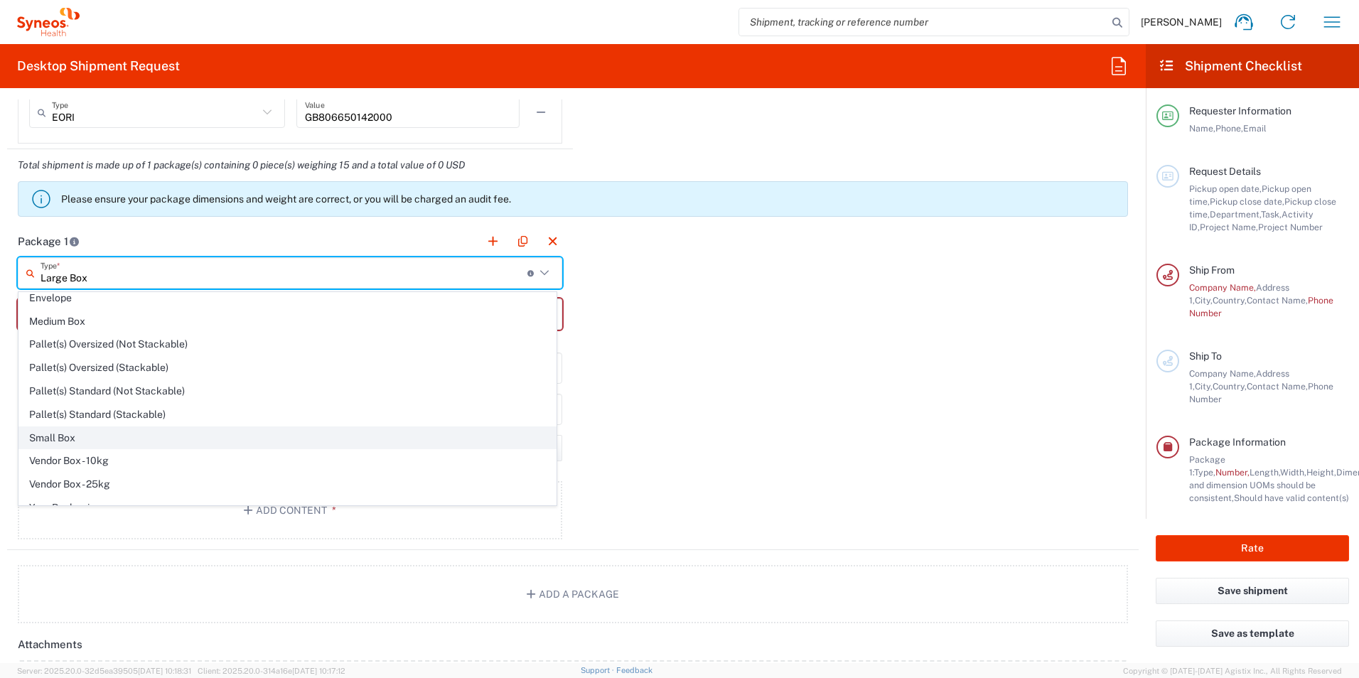
scroll to position [43, 0]
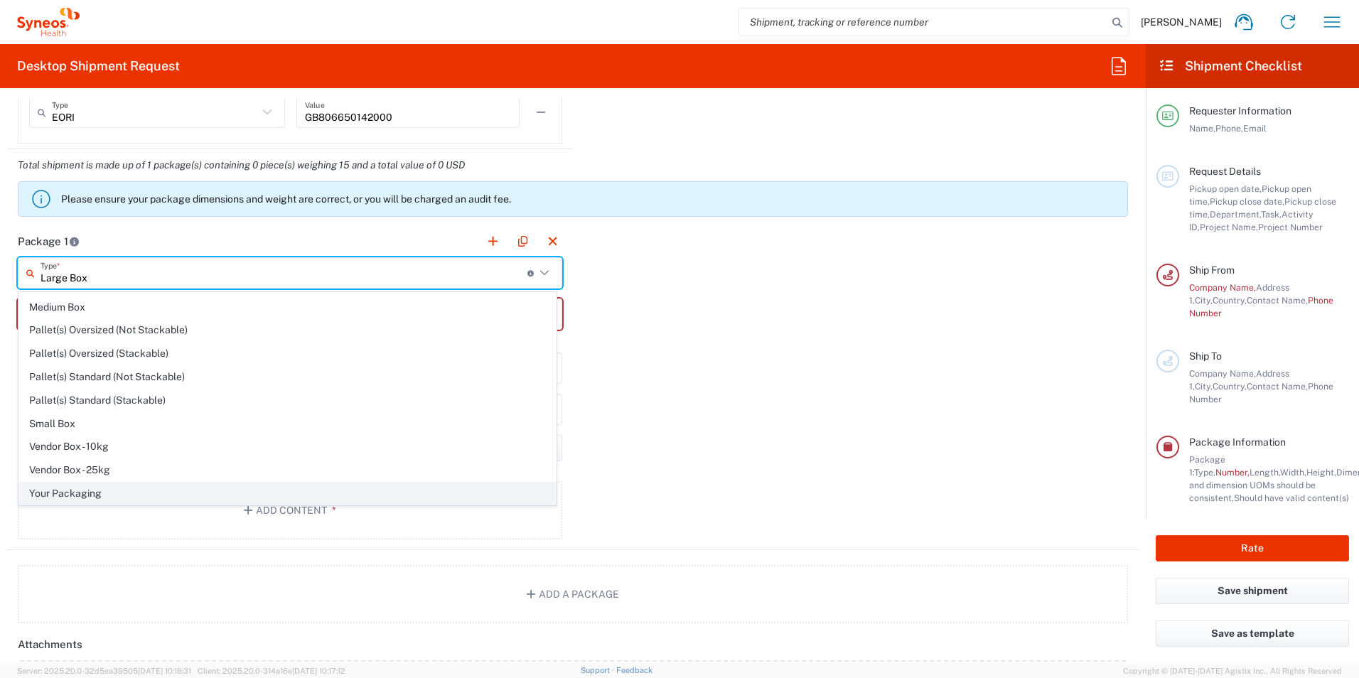
click at [132, 493] on span "Your Packaging" at bounding box center [287, 494] width 537 height 22
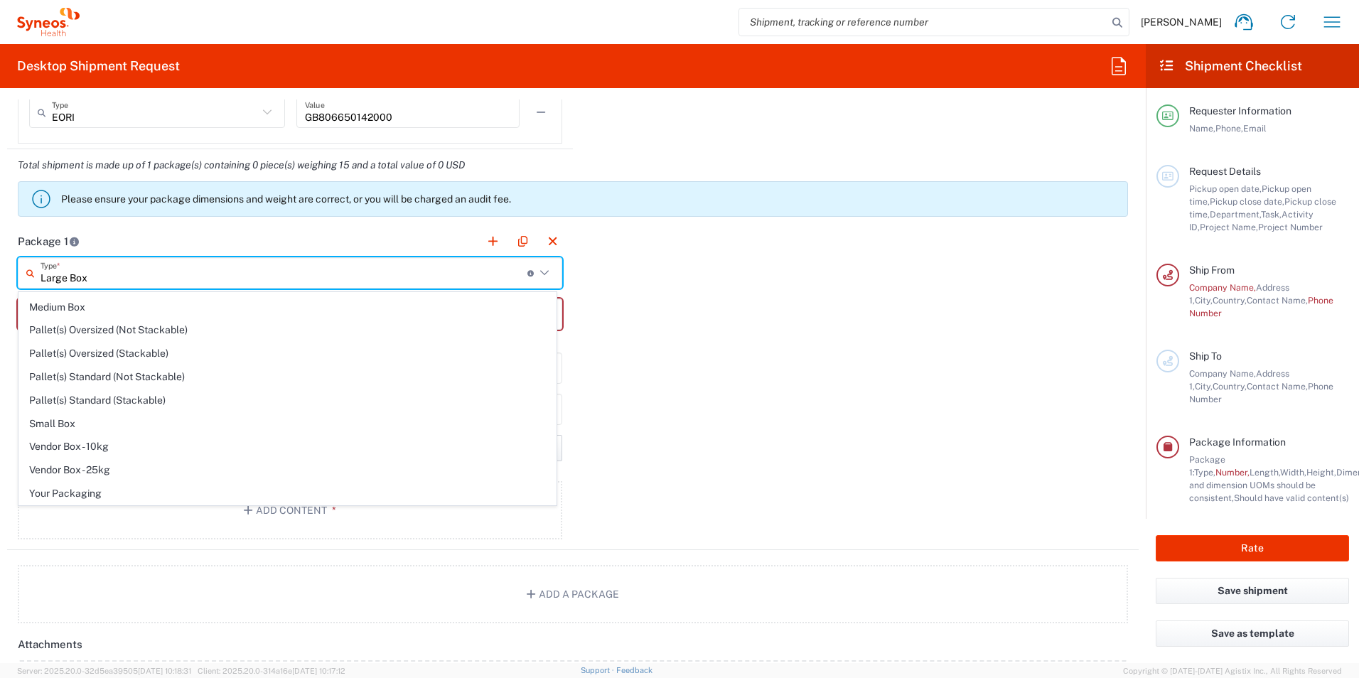
type input "Your Packaging"
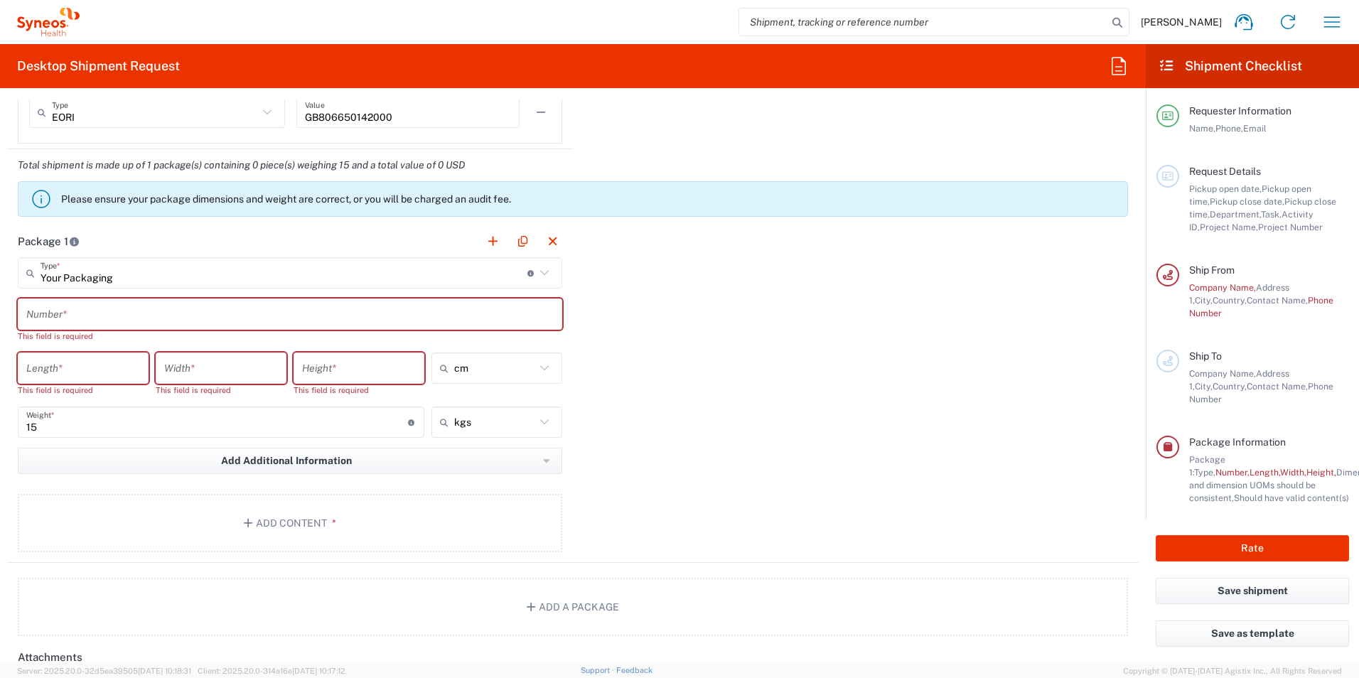
click at [631, 320] on div "Package 1 Your Packaging Type * Material used to package goods Large Box Envelo…" at bounding box center [573, 394] width 1132 height 338
click at [252, 320] on input "text" at bounding box center [290, 314] width 528 height 25
click at [53, 303] on input "text" at bounding box center [290, 314] width 528 height 25
click at [727, 315] on div "Package 1 Your Packaging Type * Material used to package goods Large Box Envelo…" at bounding box center [573, 394] width 1132 height 338
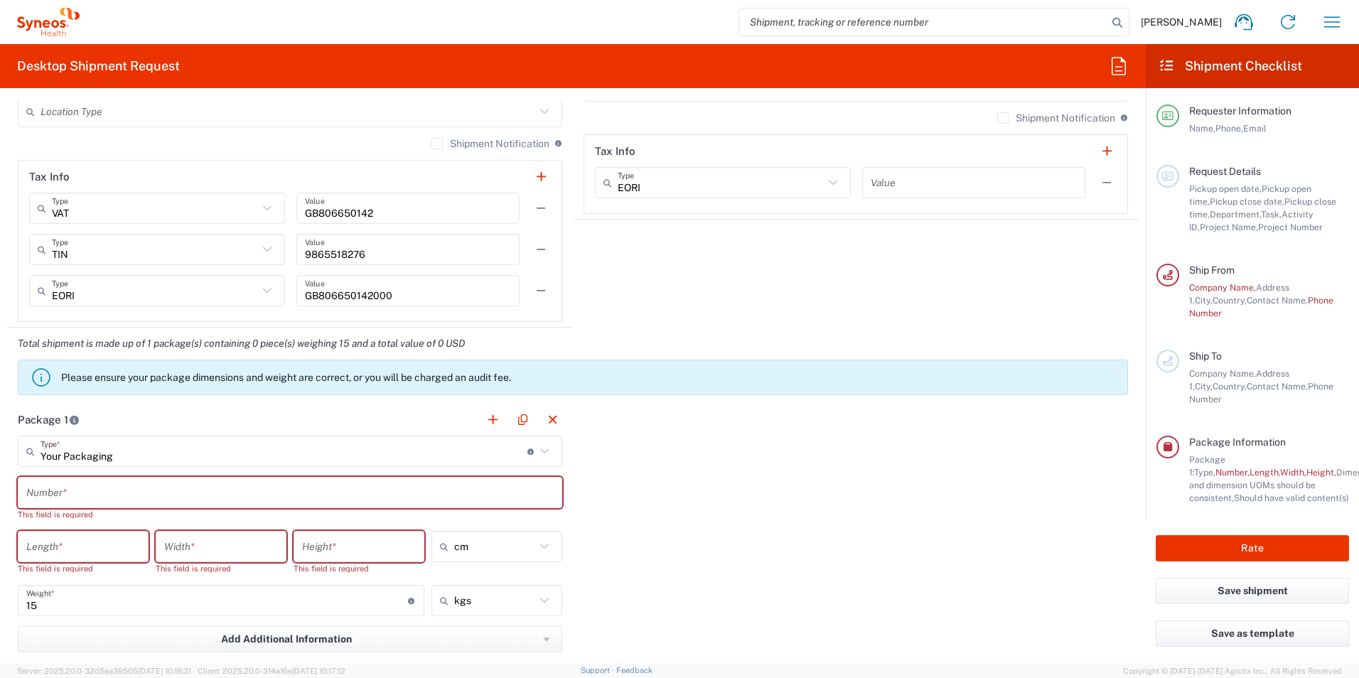
scroll to position [1100, 0]
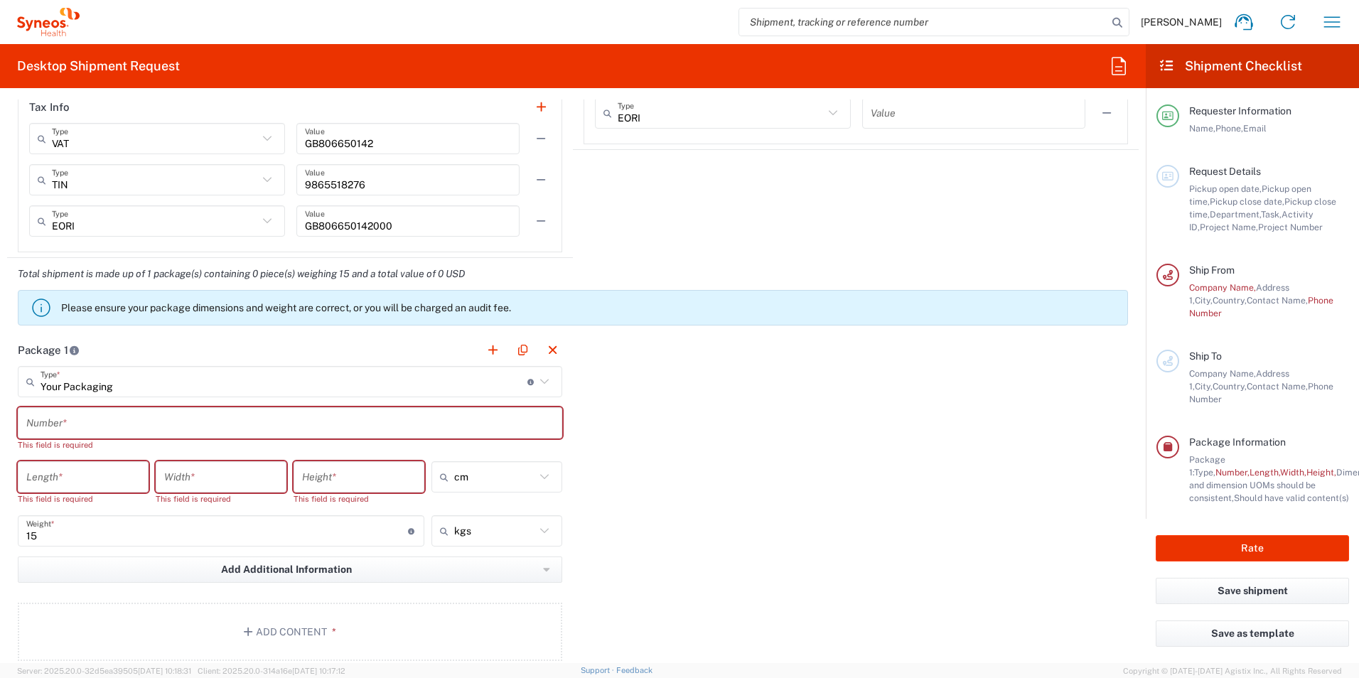
click at [542, 382] on icon at bounding box center [544, 382] width 18 height 18
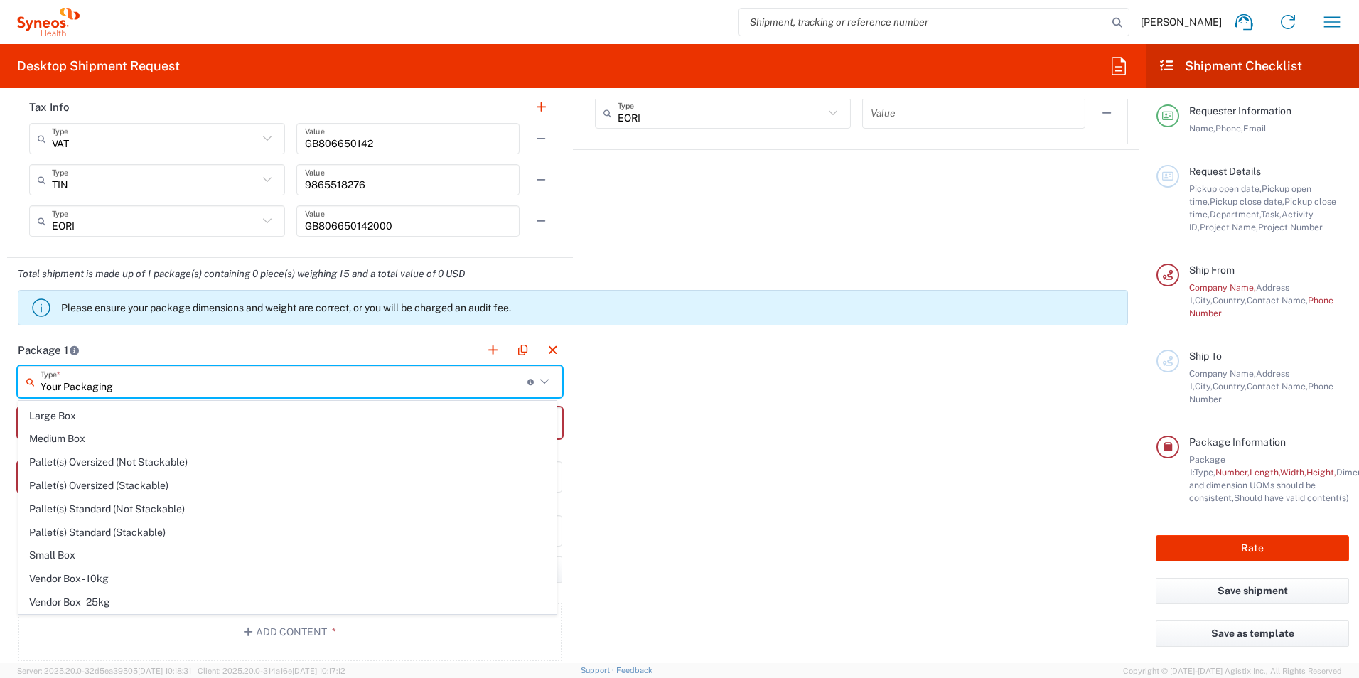
scroll to position [0, 0]
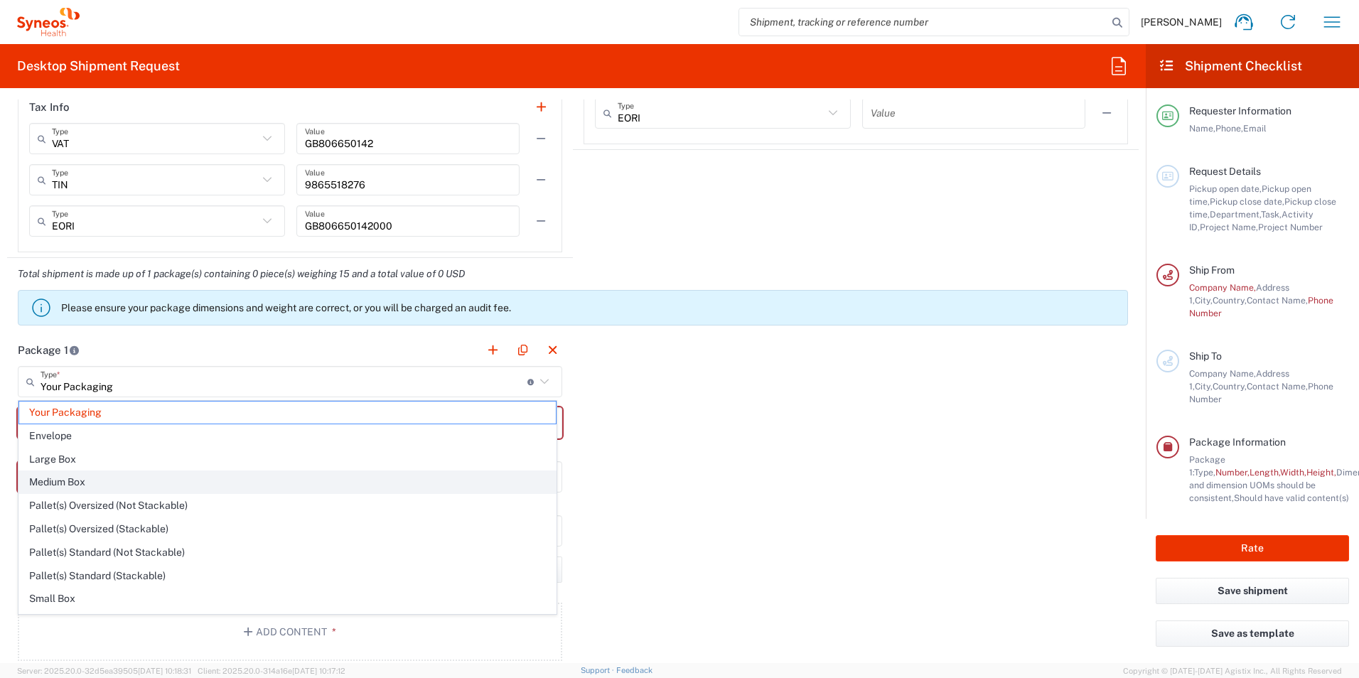
click at [86, 480] on span "Medium Box" at bounding box center [287, 482] width 537 height 22
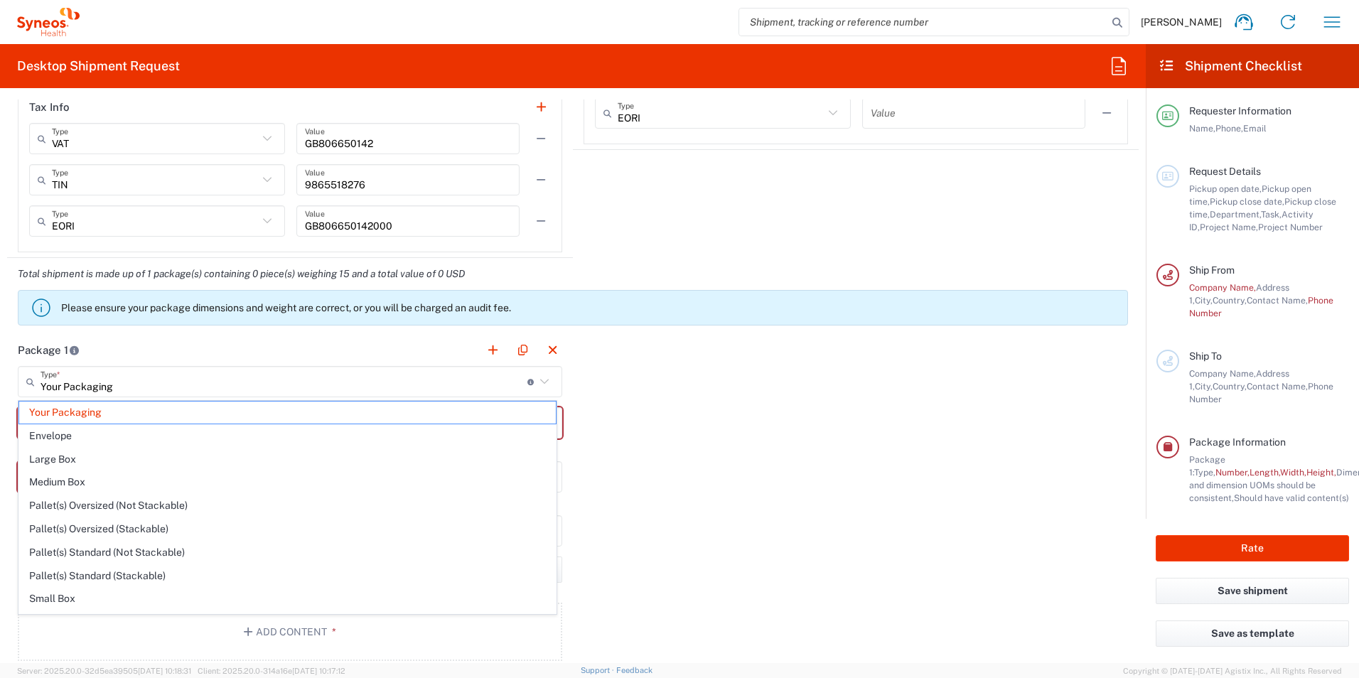
type input "Medium Box"
type input "33.02"
type input "29.21"
type input "6.35"
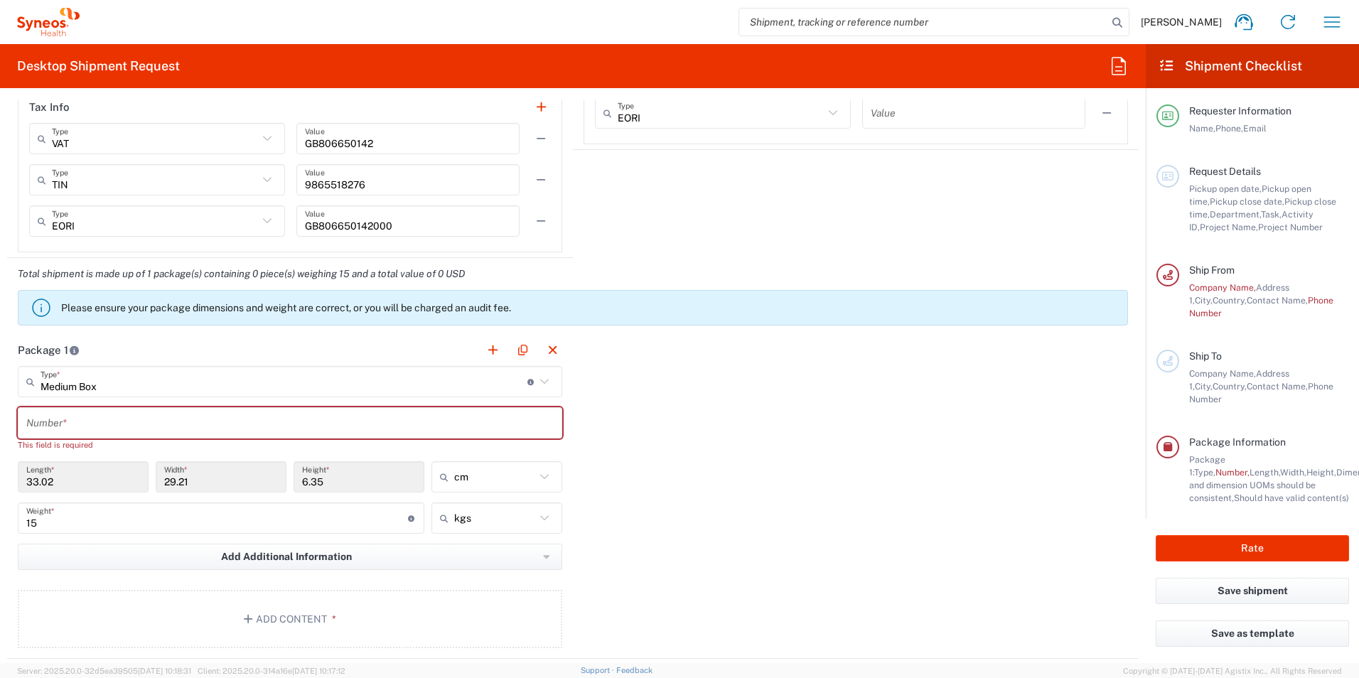
click at [178, 413] on input "text" at bounding box center [290, 423] width 528 height 25
click at [638, 407] on div "Package 1 Medium Box Type * Material used to package goods Your Packaging Envel…" at bounding box center [573, 496] width 1132 height 325
type input "Medium Box"
click at [346, 389] on input "Medium Box" at bounding box center [284, 382] width 487 height 25
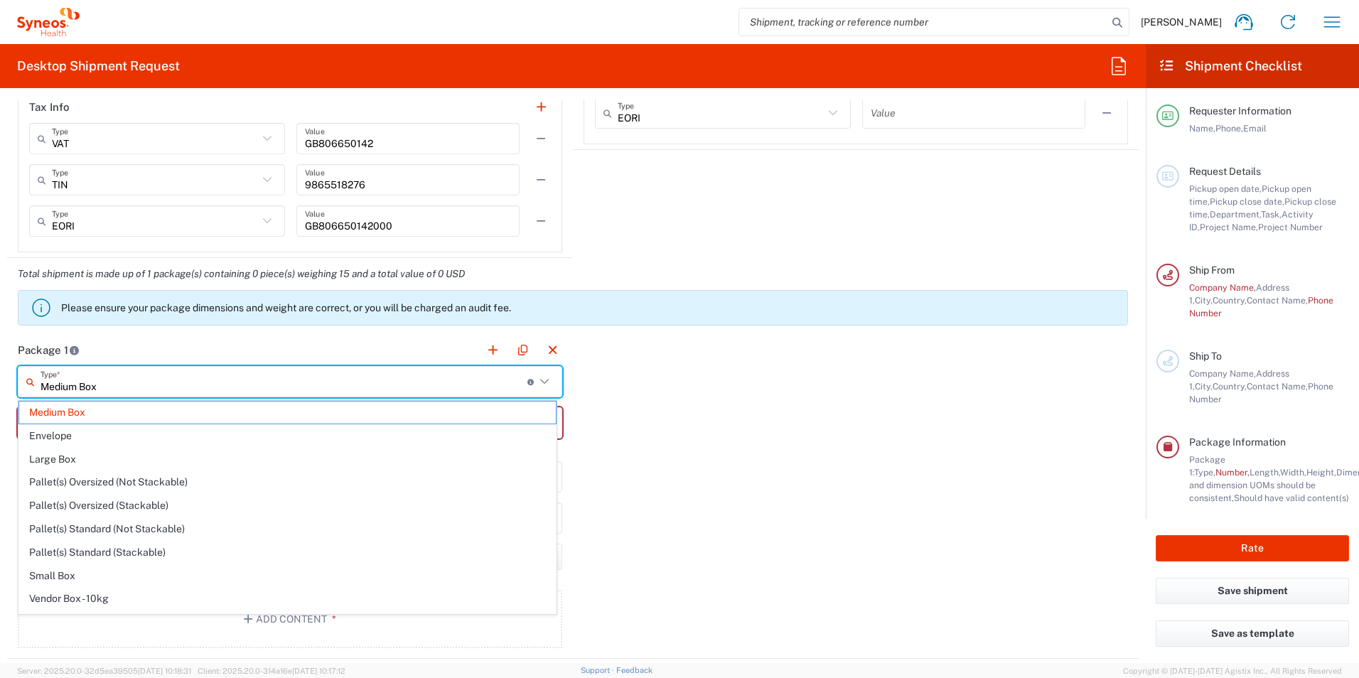
click at [653, 390] on div "Package 1 Medium Box Type * Material used to package goods Medium Box Envelope …" at bounding box center [573, 496] width 1132 height 325
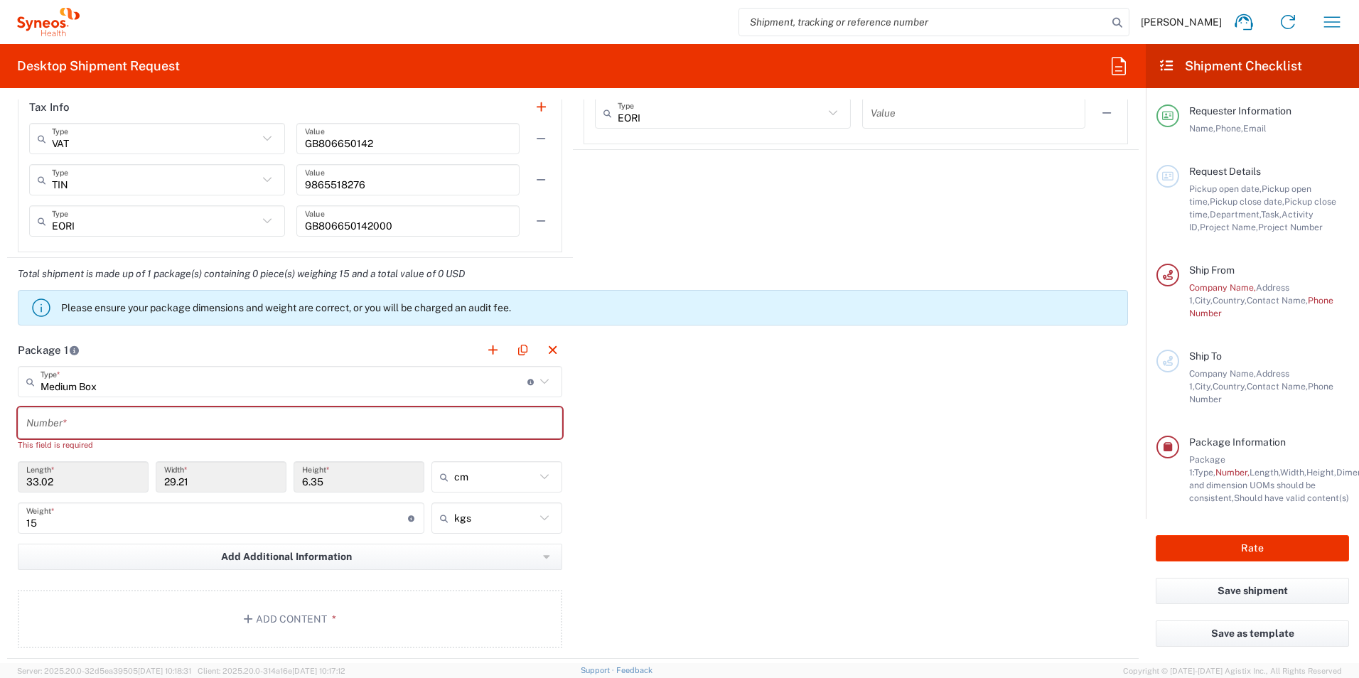
click at [568, 463] on div "Package 1 Medium Box Type * Material used to package goods Medium Box Envelope …" at bounding box center [573, 496] width 1132 height 325
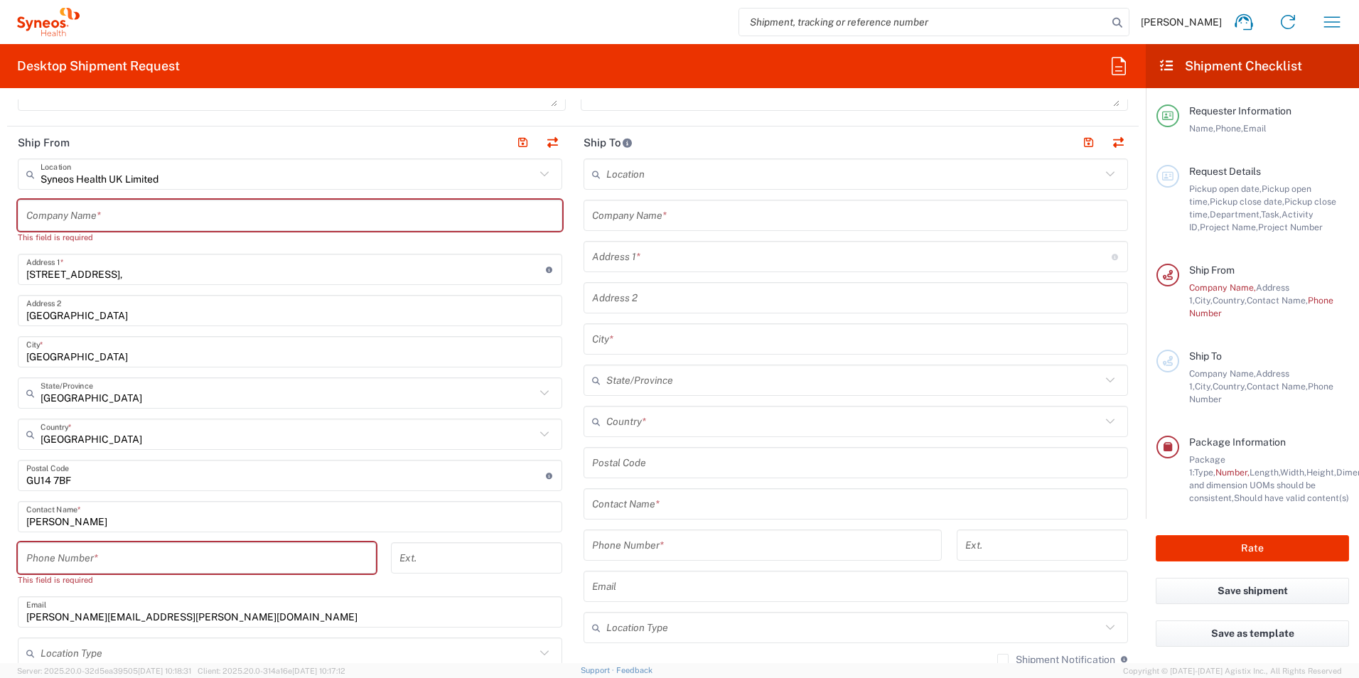
scroll to position [460, 0]
